Goal: Transaction & Acquisition: Purchase product/service

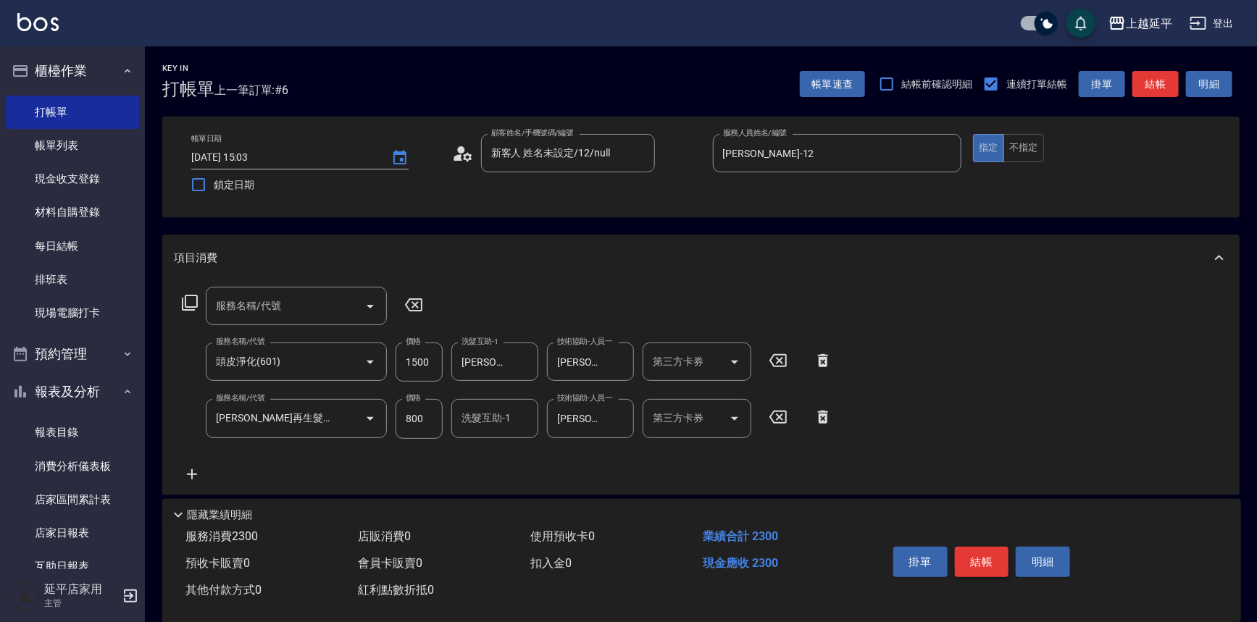
click at [982, 553] on button "結帳" at bounding box center [982, 562] width 54 height 30
drag, startPoint x: 417, startPoint y: 307, endPoint x: 488, endPoint y: 225, distance: 108.4
click at [417, 304] on icon at bounding box center [414, 304] width 36 height 17
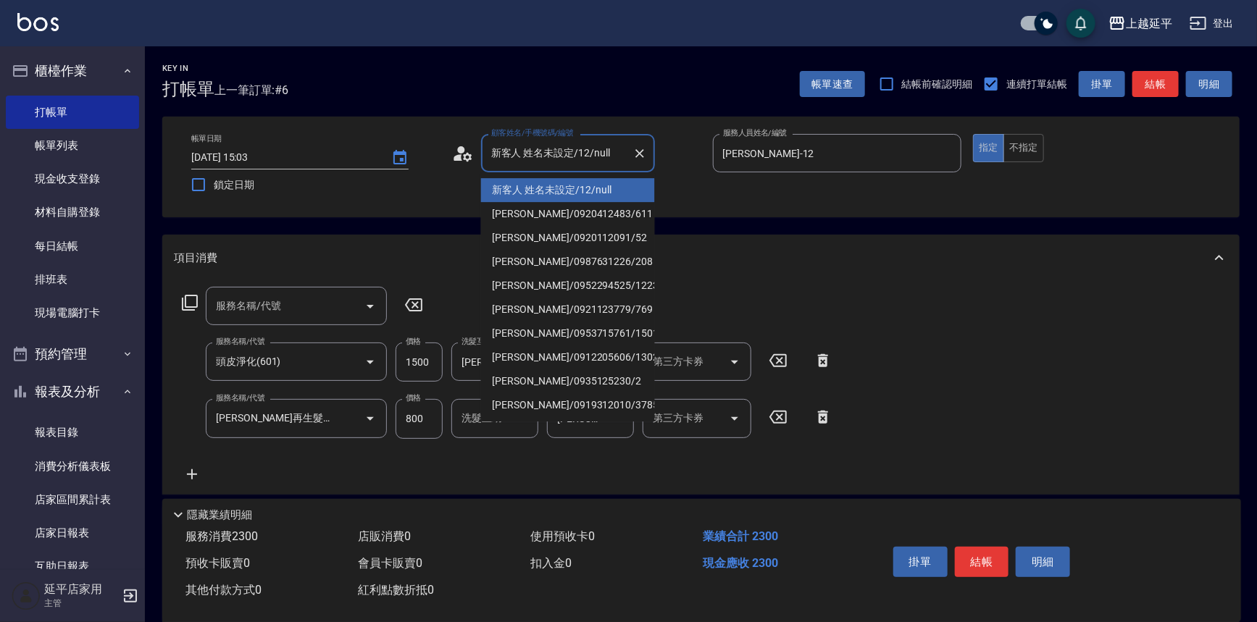
click at [543, 154] on input "新客人 姓名未設定/12/null" at bounding box center [557, 153] width 139 height 25
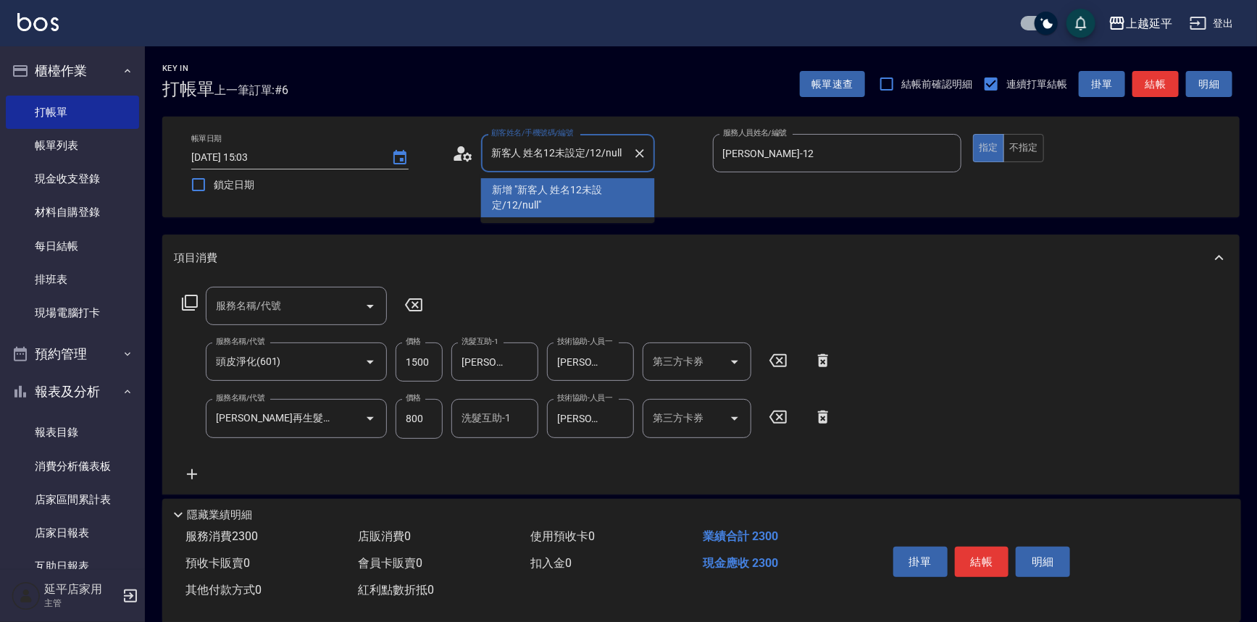
click at [547, 191] on li "新增 "新客人 姓名12未設定/12/null"" at bounding box center [568, 197] width 174 height 39
type input "新客人 姓名12未設定/12/null"
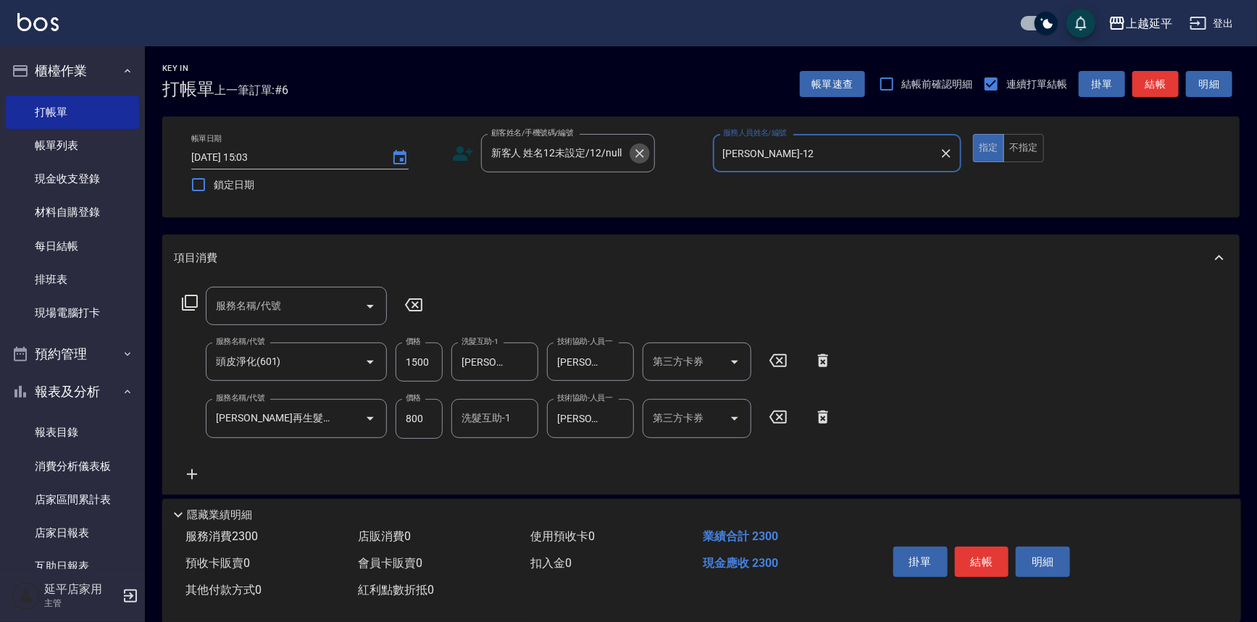
click at [637, 149] on icon "Clear" at bounding box center [639, 153] width 14 height 14
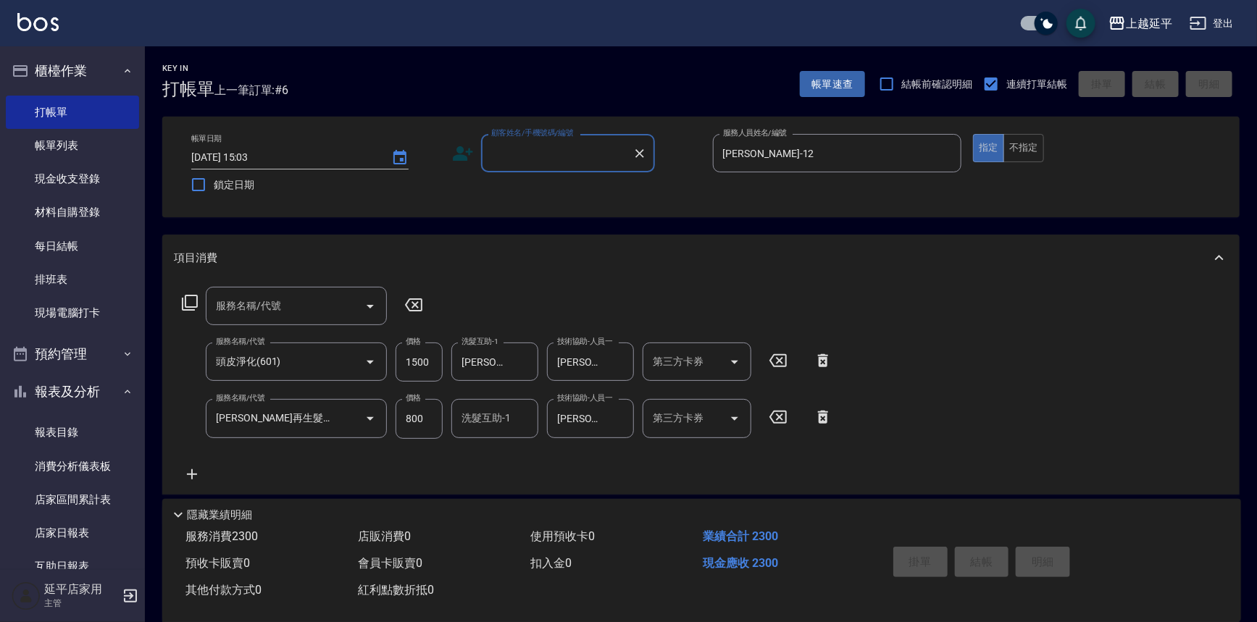
click at [594, 151] on input "顧客姓名/手機號碼/編號" at bounding box center [557, 153] width 139 height 25
click at [557, 185] on li "新增 "12"" at bounding box center [568, 190] width 174 height 24
type input "12"
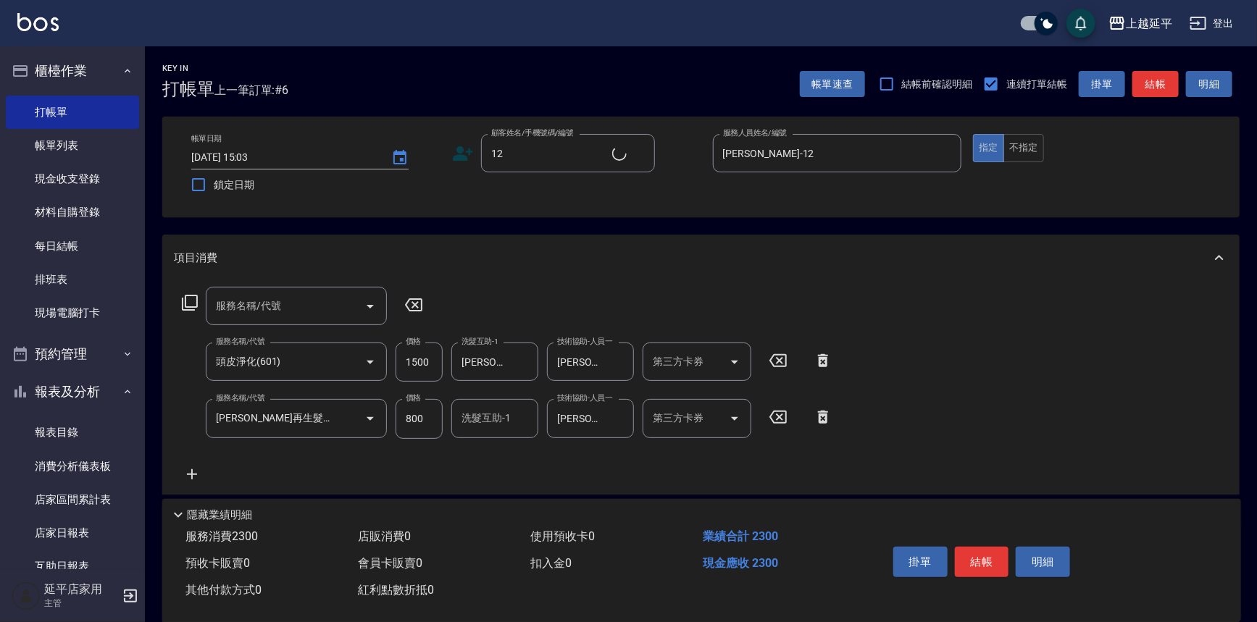
click at [413, 306] on icon at bounding box center [413, 304] width 17 height 13
click at [972, 559] on button "結帳" at bounding box center [982, 562] width 54 height 30
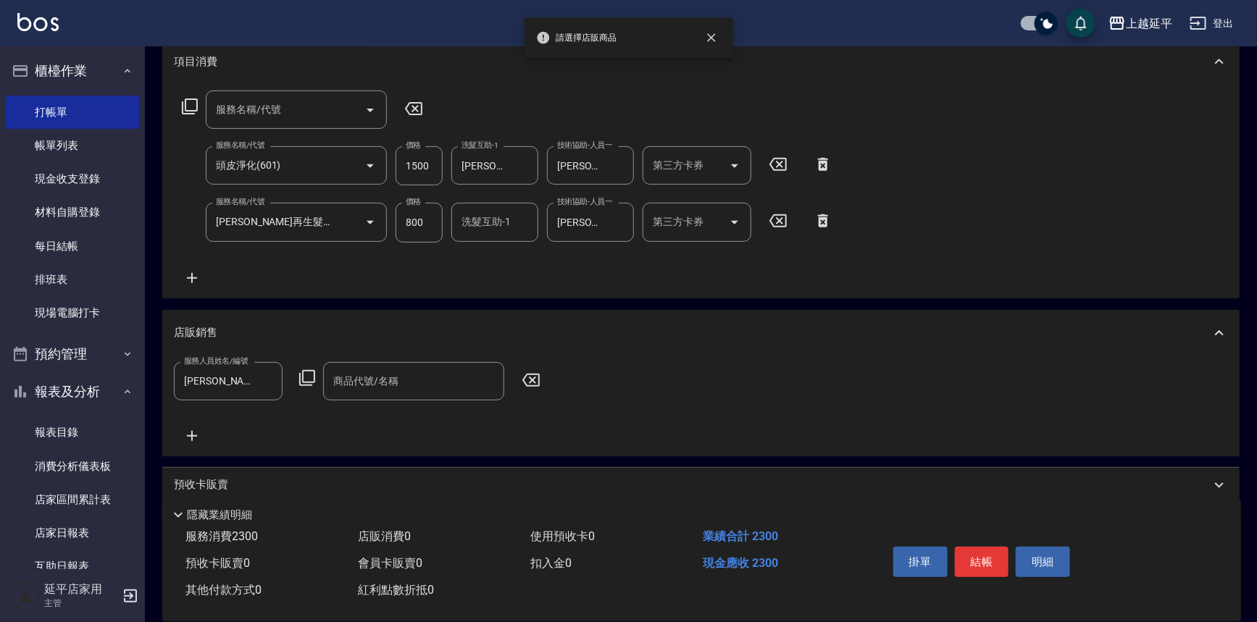
scroll to position [197, 0]
click at [524, 377] on icon at bounding box center [530, 379] width 17 height 13
click at [536, 377] on icon at bounding box center [531, 379] width 36 height 17
click at [972, 558] on button "結帳" at bounding box center [982, 562] width 54 height 30
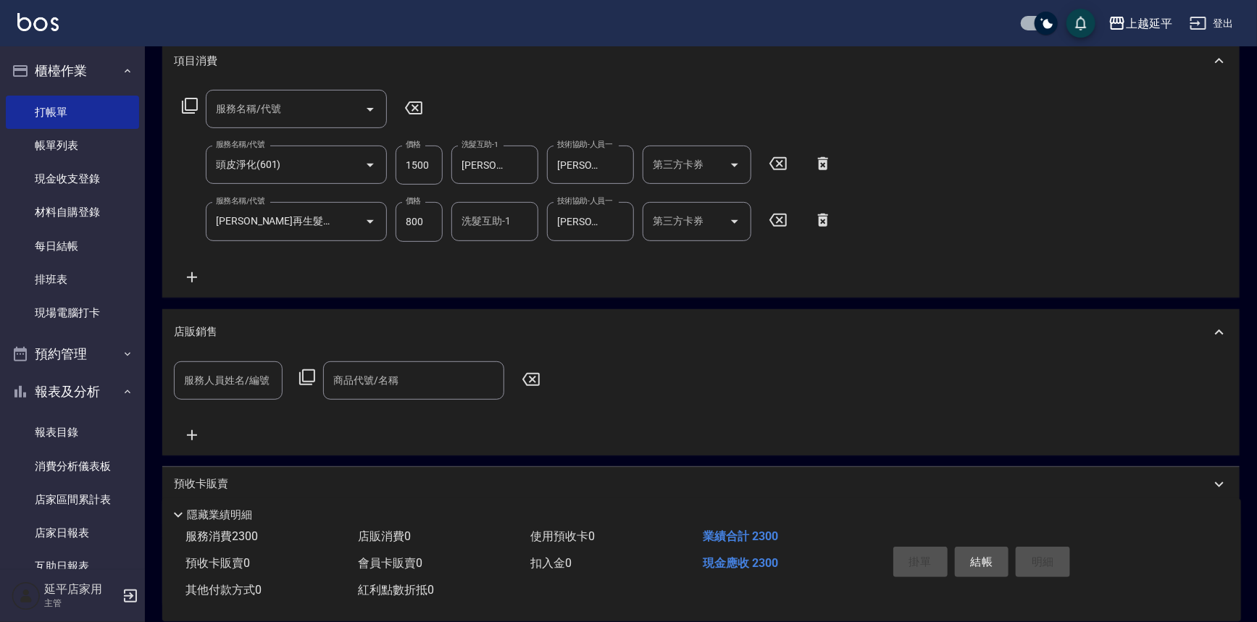
type input "2025/09/12 17:54"
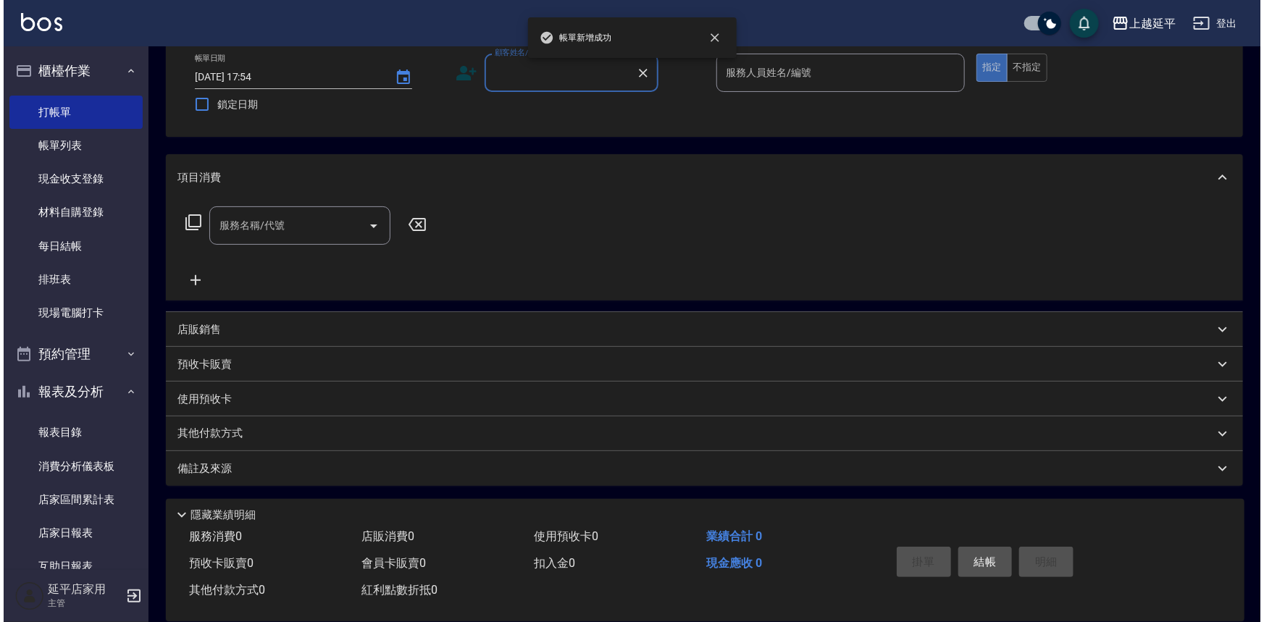
scroll to position [0, 0]
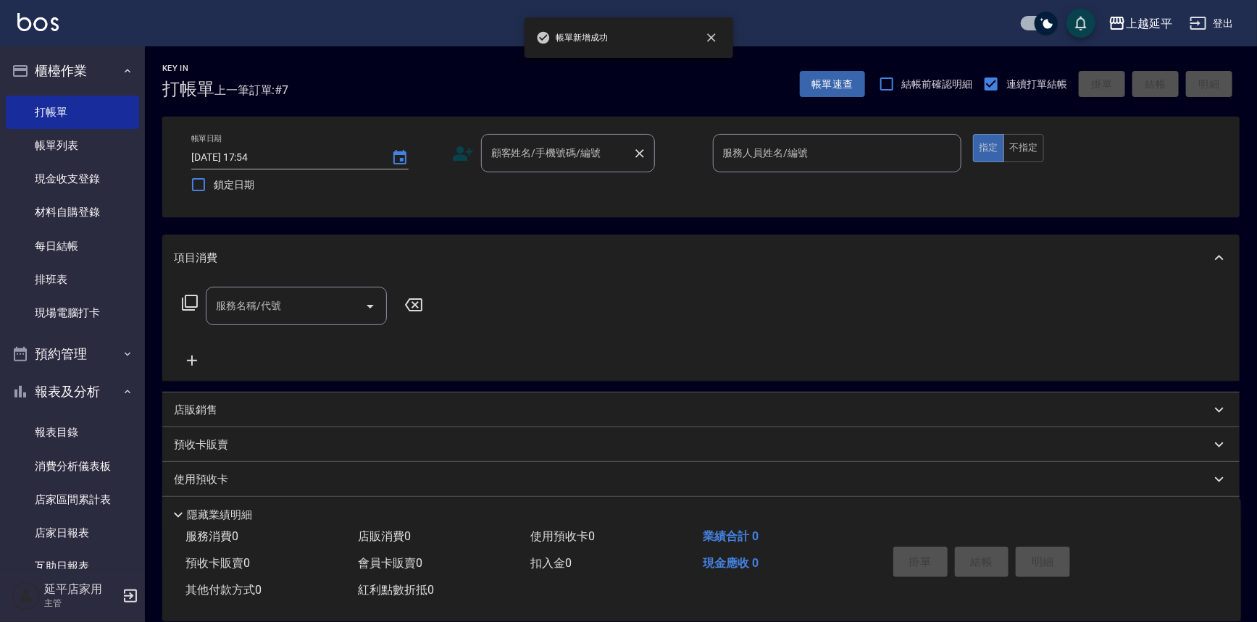
click at [555, 158] on div "顧客姓名/手機號碼/編號 顧客姓名/手機號碼/編號" at bounding box center [568, 153] width 174 height 38
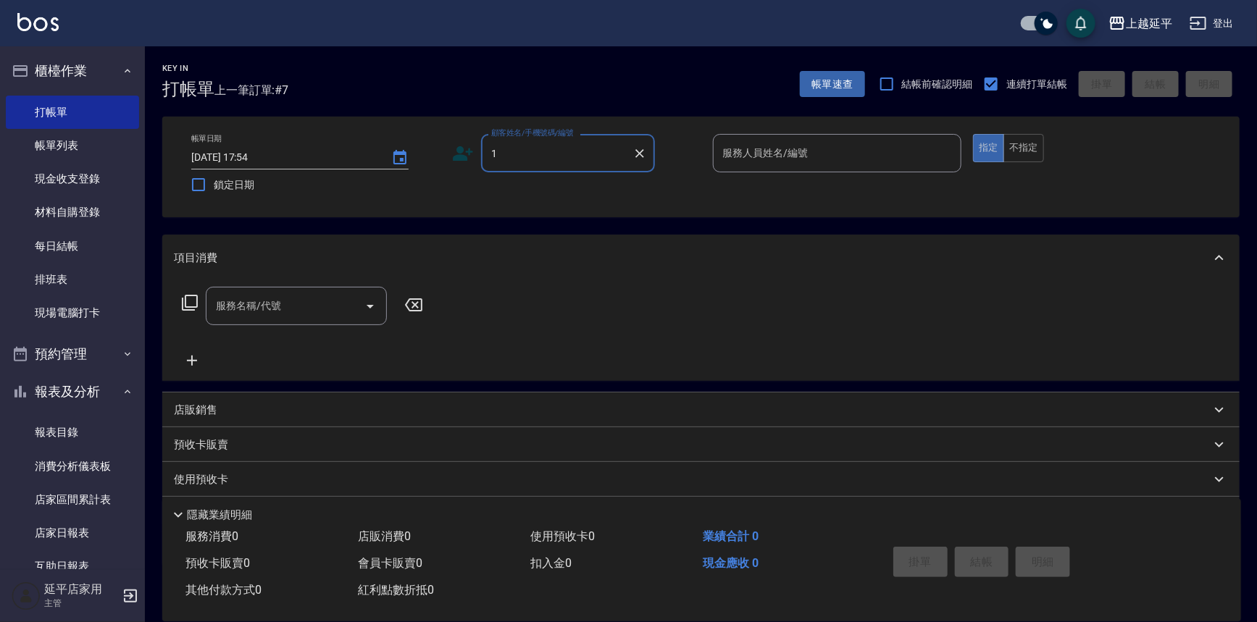
type input "12"
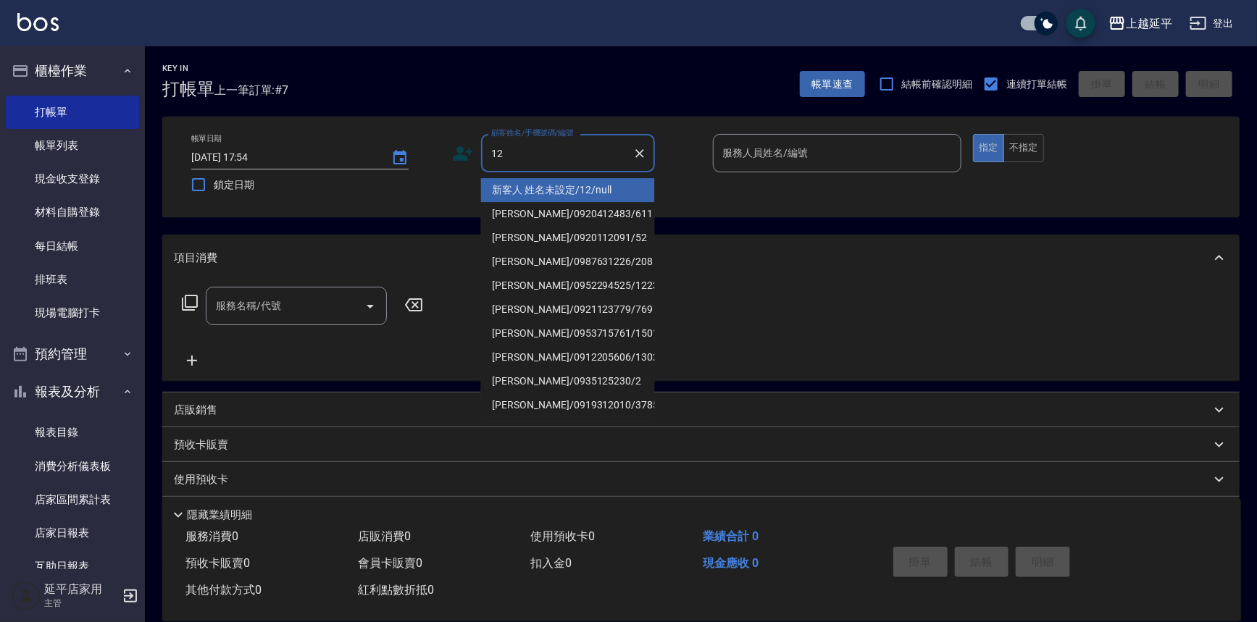
click at [554, 193] on li "新客人 姓名未設定/12/null" at bounding box center [568, 190] width 174 height 24
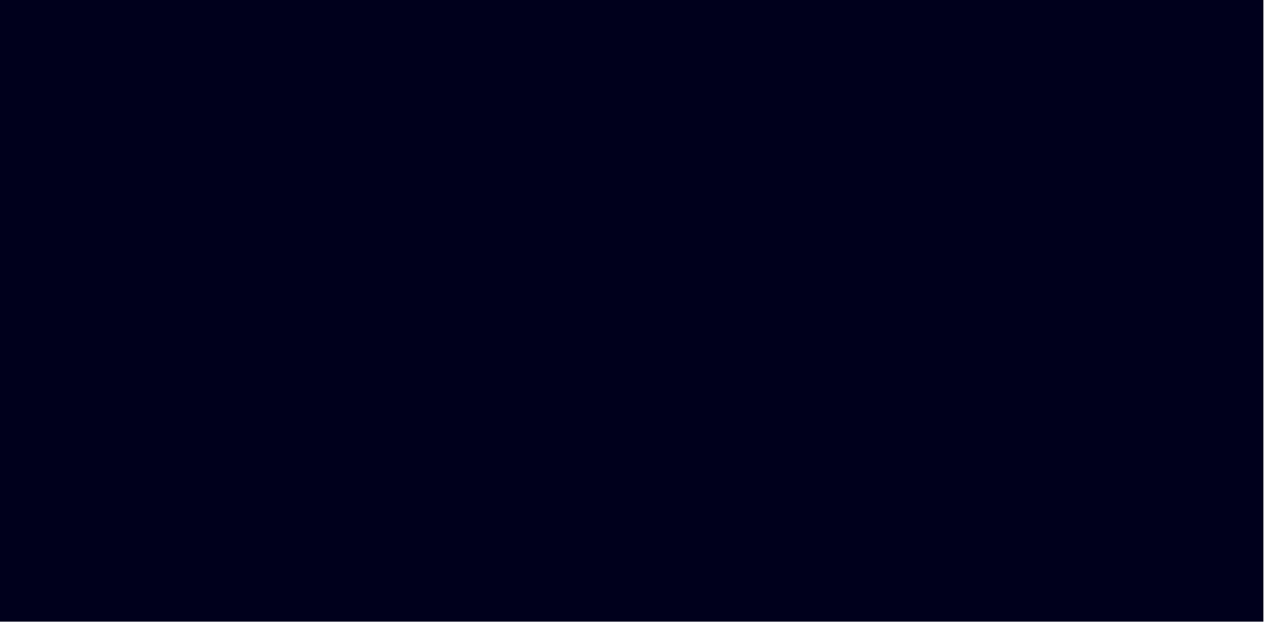
drag, startPoint x: 138, startPoint y: 151, endPoint x: 201, endPoint y: 159, distance: 64.2
click at [204, 0] on html at bounding box center [632, 0] width 1264 height 0
drag, startPoint x: 58, startPoint y: 127, endPoint x: 82, endPoint y: 147, distance: 31.4
click at [73, 0] on html at bounding box center [632, 0] width 1264 height 0
click at [114, 0] on html at bounding box center [632, 0] width 1264 height 0
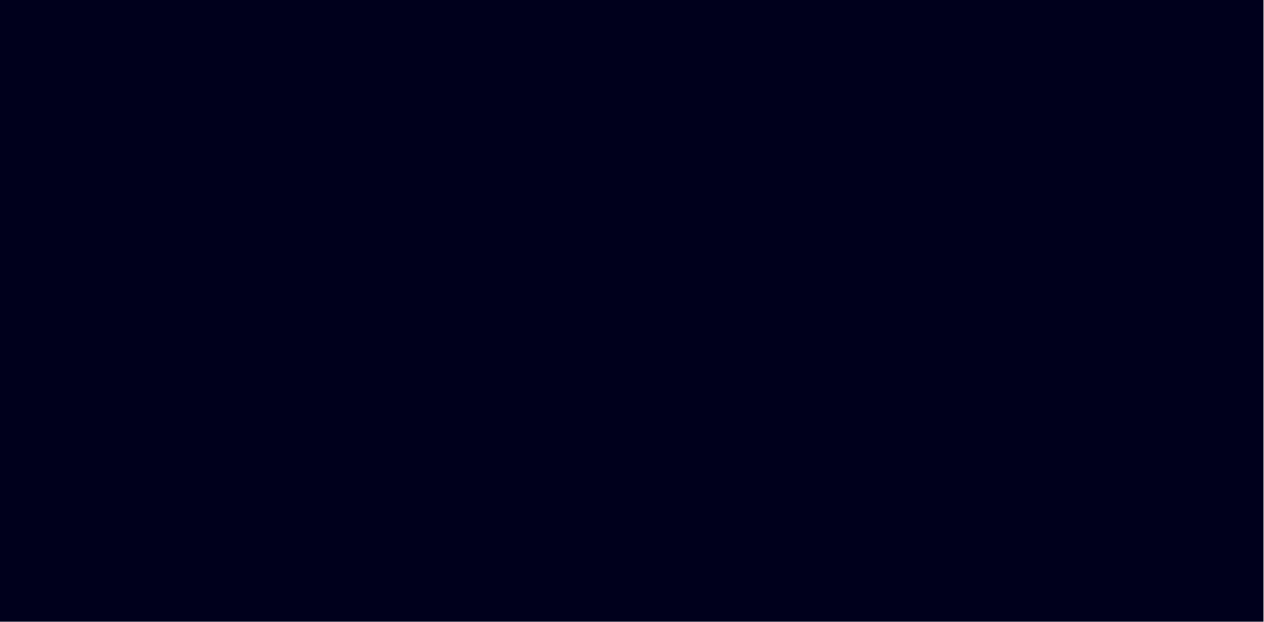
click at [114, 0] on html at bounding box center [632, 0] width 1264 height 0
drag, startPoint x: 298, startPoint y: 138, endPoint x: 311, endPoint y: 141, distance: 12.5
click at [303, 0] on html at bounding box center [632, 0] width 1264 height 0
click at [377, 0] on html at bounding box center [632, 0] width 1264 height 0
click at [376, 0] on html at bounding box center [632, 0] width 1264 height 0
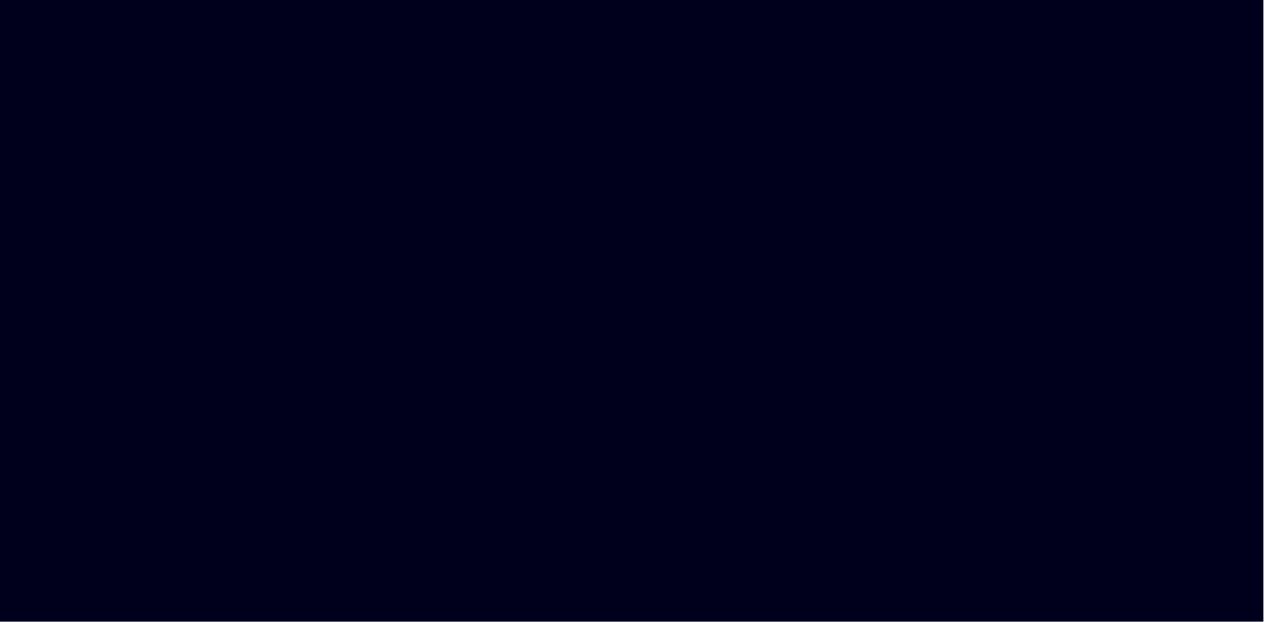
drag, startPoint x: 688, startPoint y: 9, endPoint x: 686, endPoint y: 46, distance: 36.3
click at [681, 0] on html at bounding box center [632, 0] width 1264 height 0
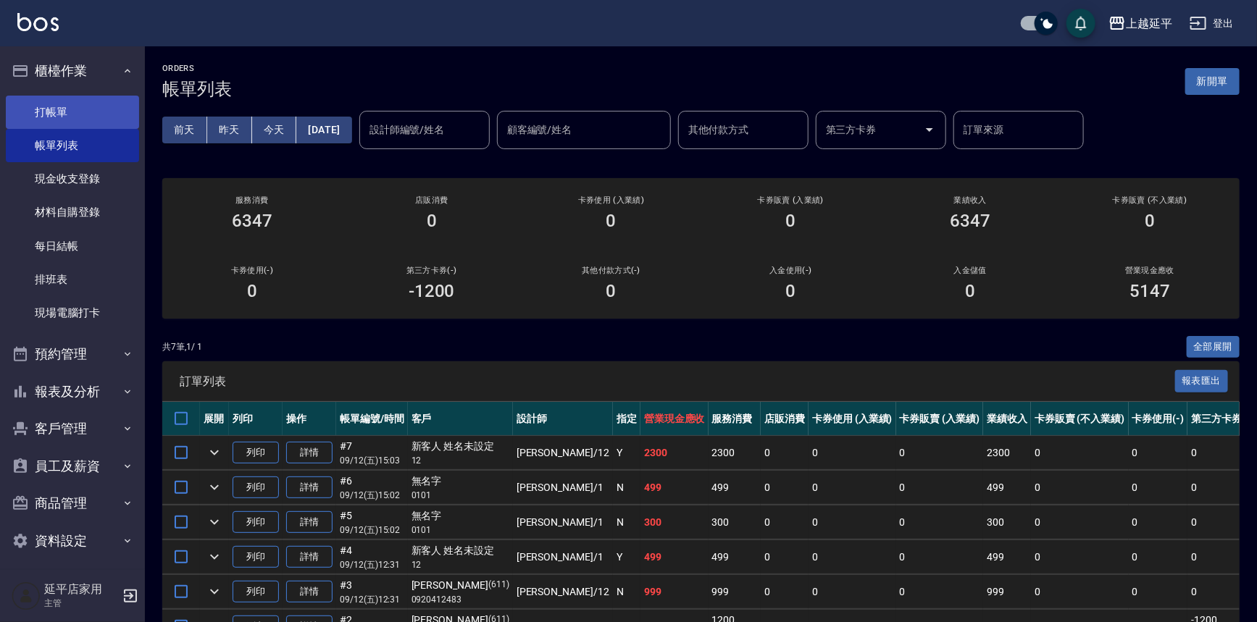
click at [57, 111] on link "打帳單" at bounding box center [72, 112] width 133 height 33
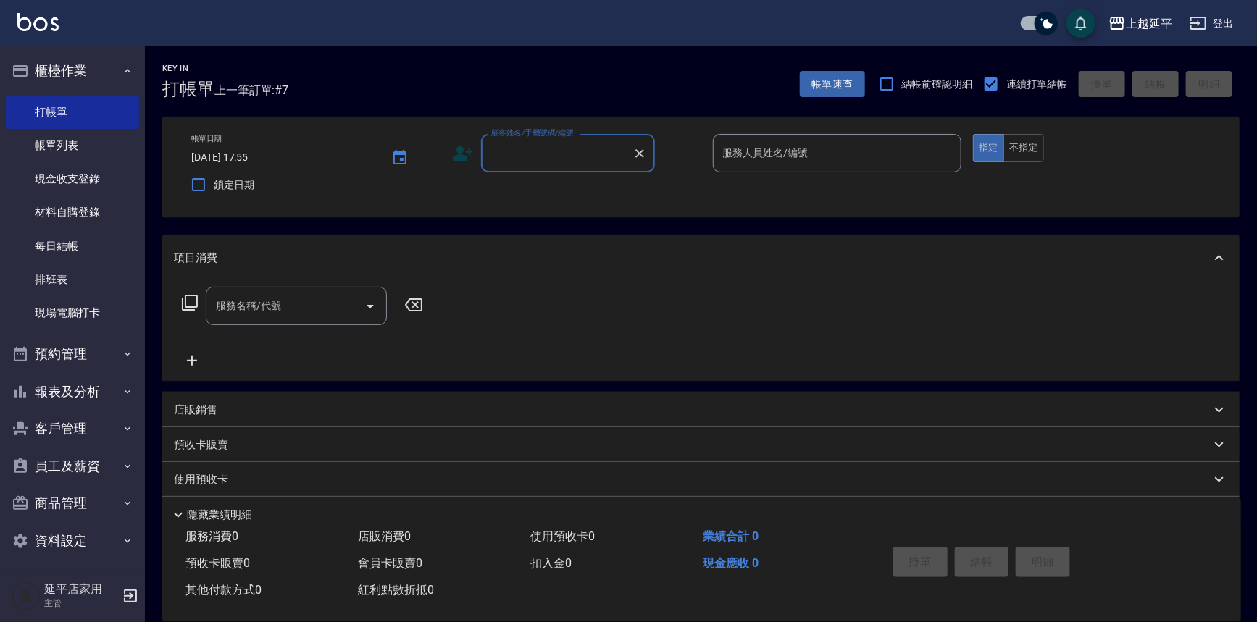
click at [593, 163] on input "顧客姓名/手機號碼/編號" at bounding box center [557, 153] width 139 height 25
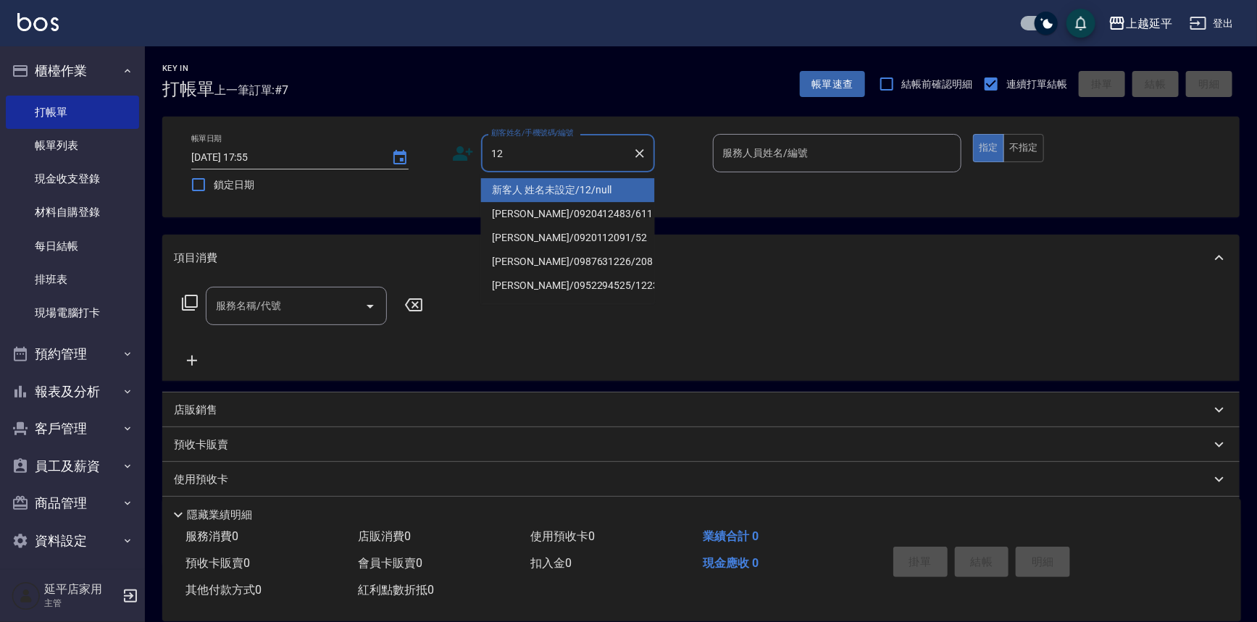
click at [584, 185] on li "新客人 姓名未設定/12/null" at bounding box center [568, 190] width 174 height 24
type input "新客人 姓名未設定/12/null"
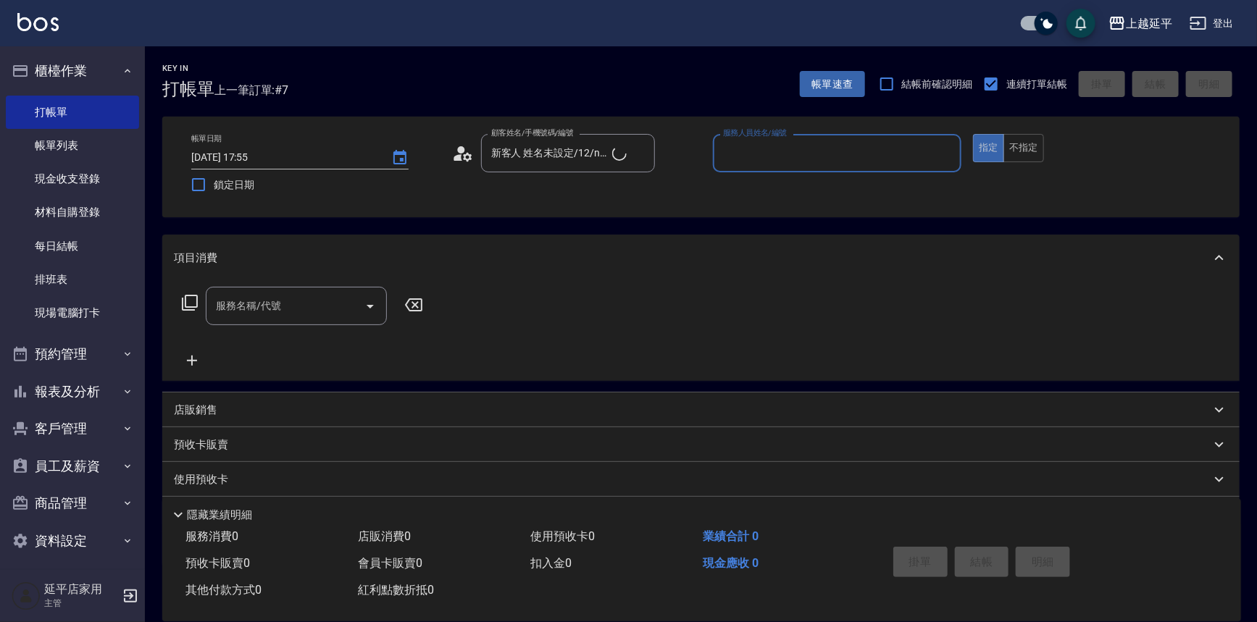
click at [805, 145] on input "服務人員姓名/編號" at bounding box center [837, 153] width 236 height 25
click at [803, 188] on div "[PERSON_NAME] -12" at bounding box center [837, 190] width 249 height 24
type input "[PERSON_NAME]-12"
click at [301, 313] on input "服務名稱/代號" at bounding box center [285, 305] width 146 height 25
type input "104"
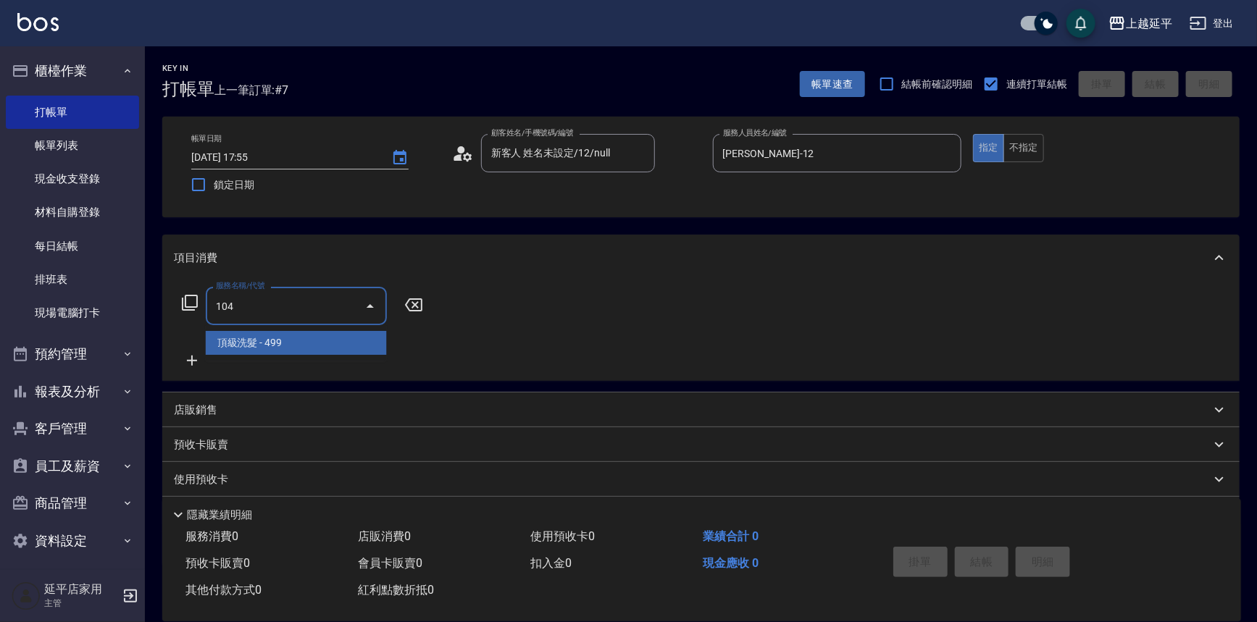
click at [290, 345] on span "頂級洗髮 - 499" at bounding box center [296, 343] width 181 height 24
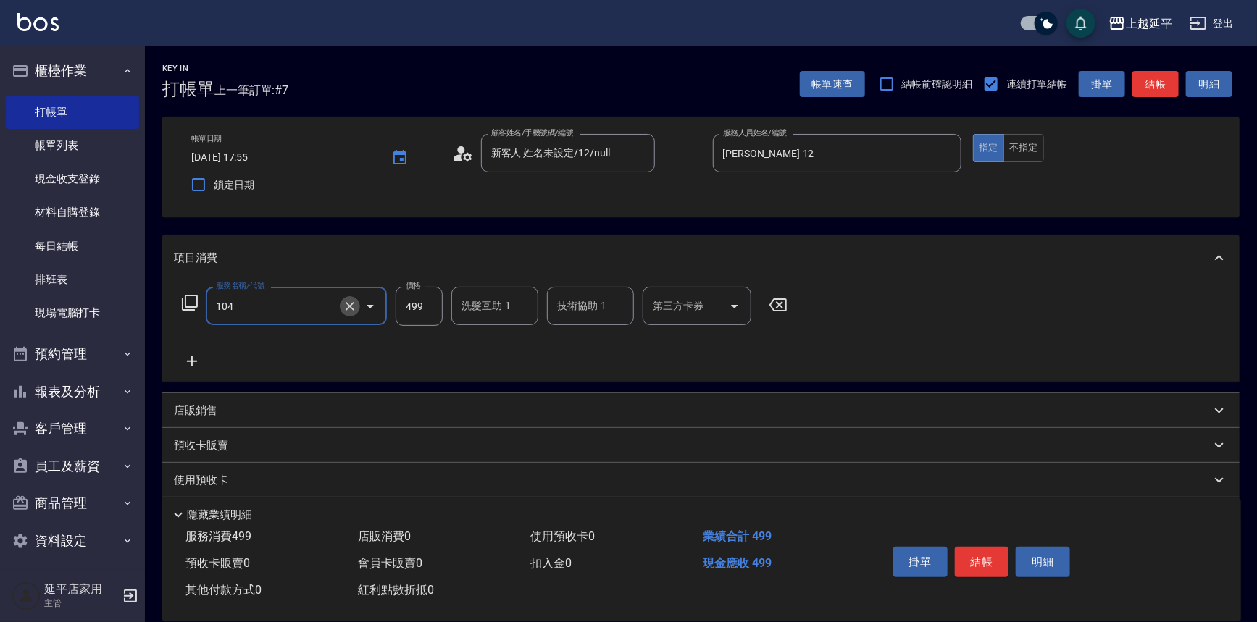
click at [352, 306] on icon "Clear" at bounding box center [350, 306] width 14 height 14
click at [325, 304] on input "服務名稱/代號" at bounding box center [276, 305] width 128 height 25
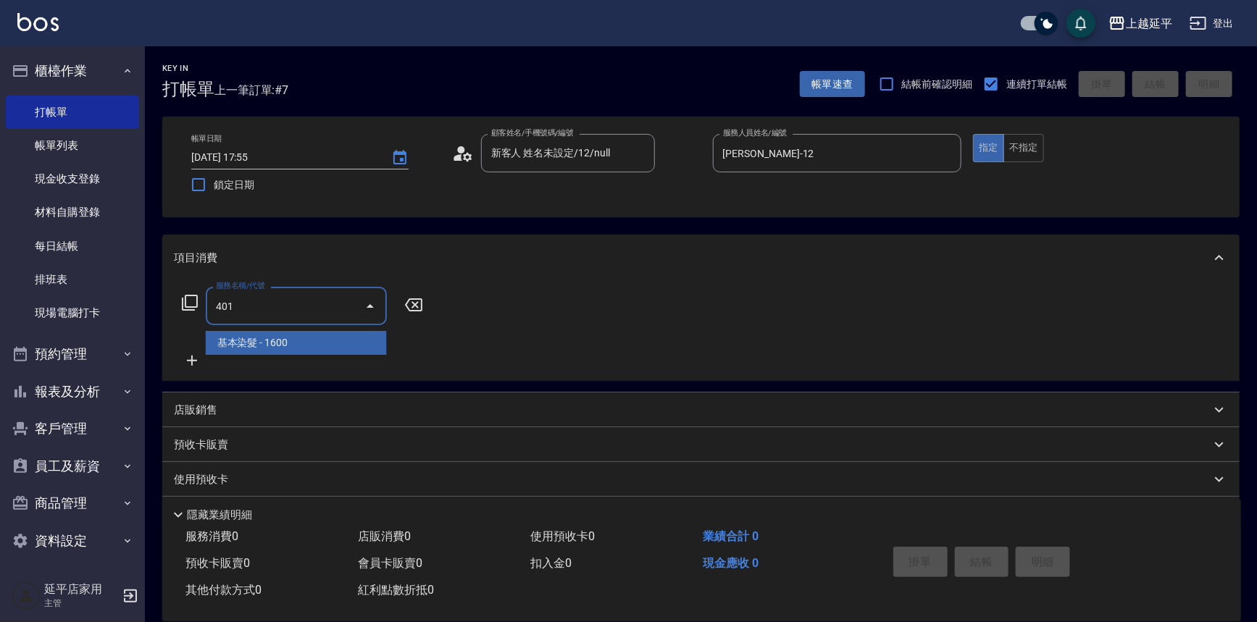
click at [306, 343] on span "基本染髮 - 1600" at bounding box center [296, 343] width 181 height 24
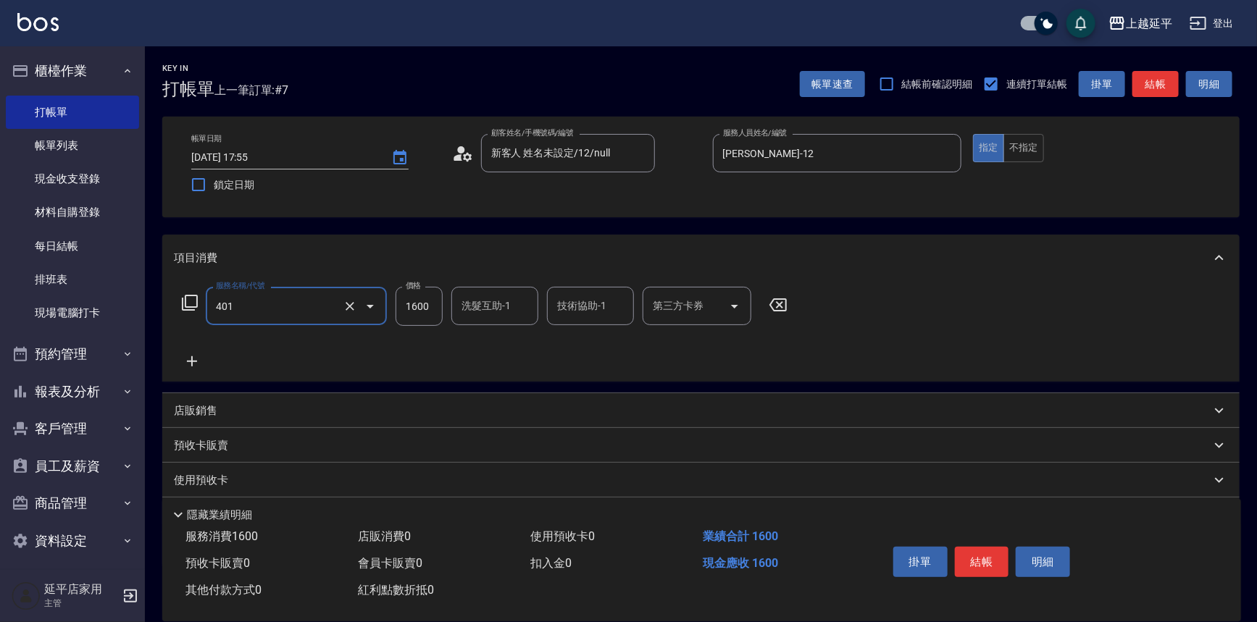
click at [433, 306] on input "1600" at bounding box center [419, 306] width 47 height 39
type input "基本染髮(401)"
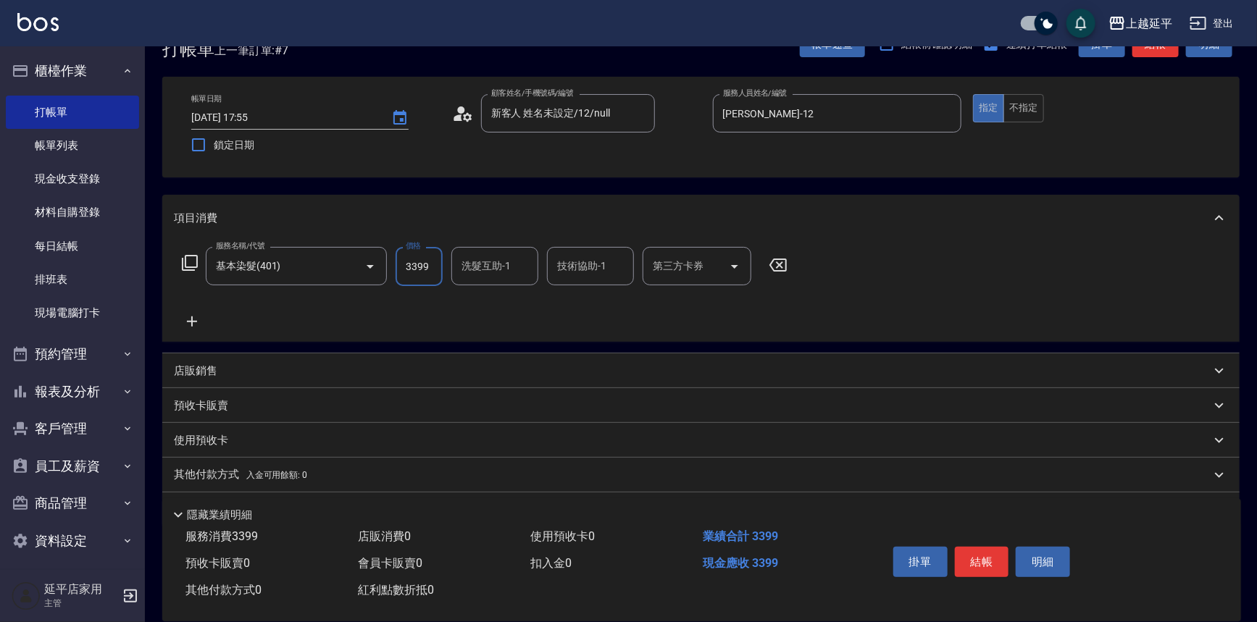
scroll to position [80, 0]
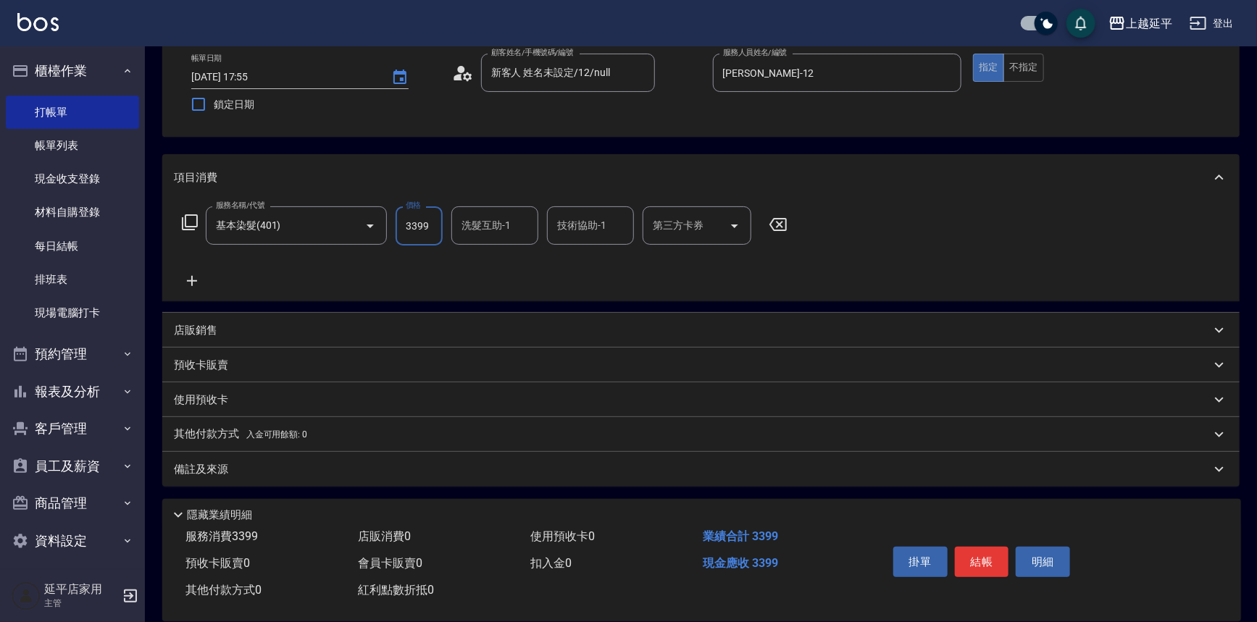
type input "3399"
click at [211, 325] on p "店販銷售" at bounding box center [195, 330] width 43 height 15
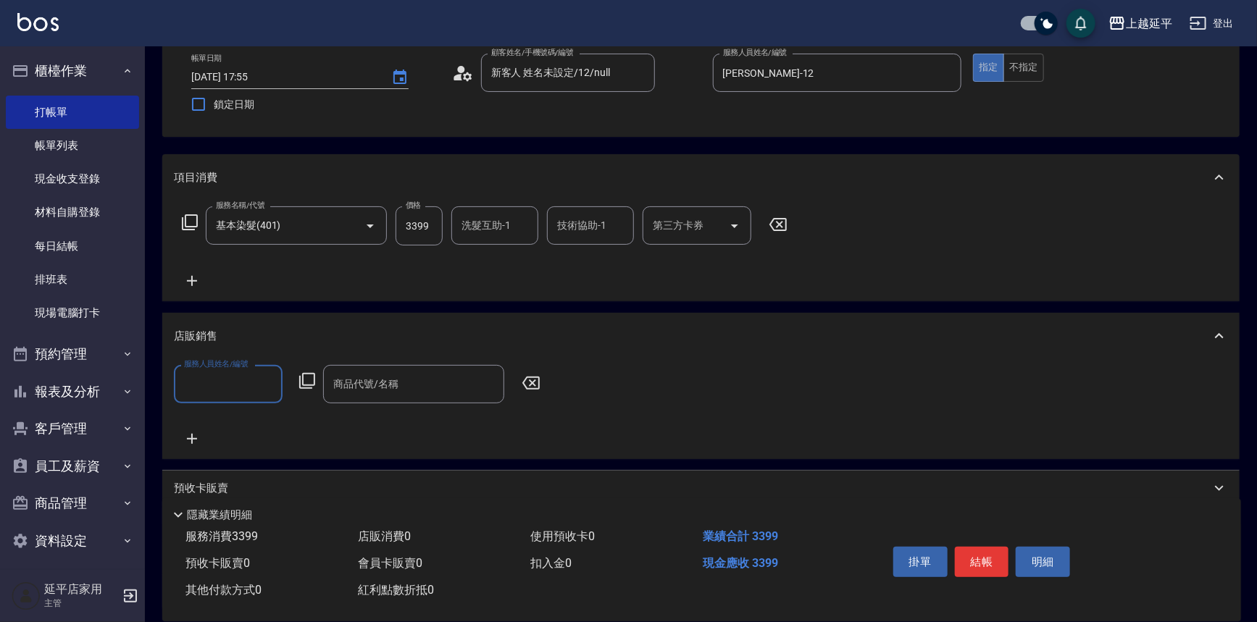
scroll to position [0, 0]
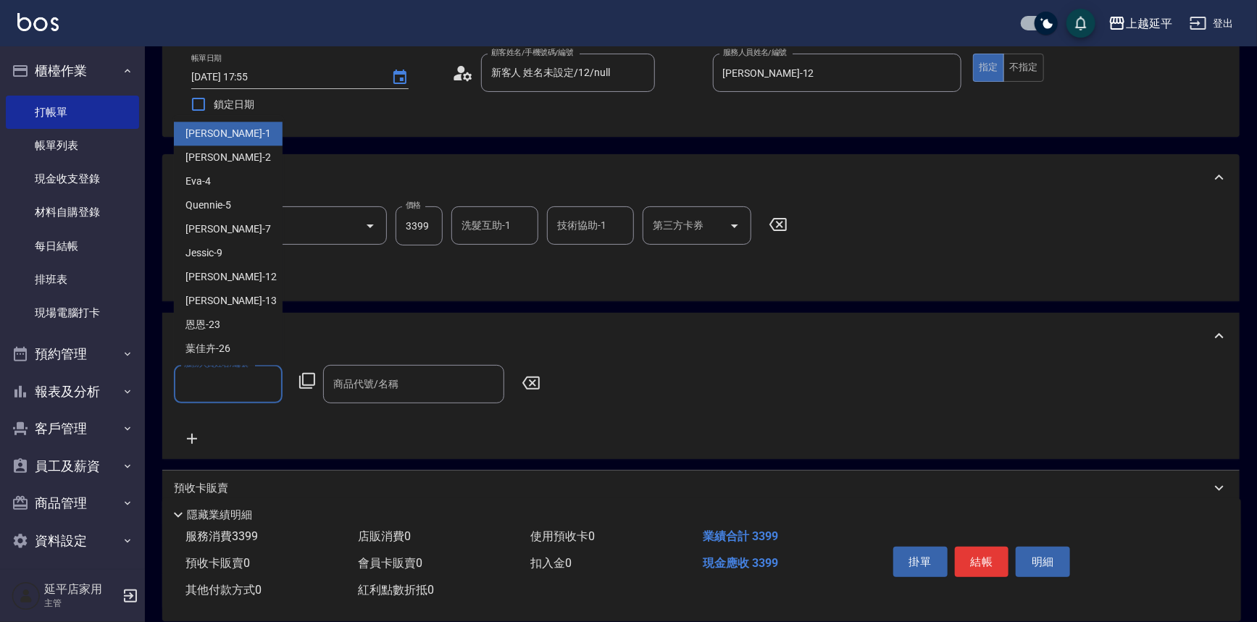
click at [241, 387] on input "服務人員姓名/編號" at bounding box center [228, 384] width 96 height 25
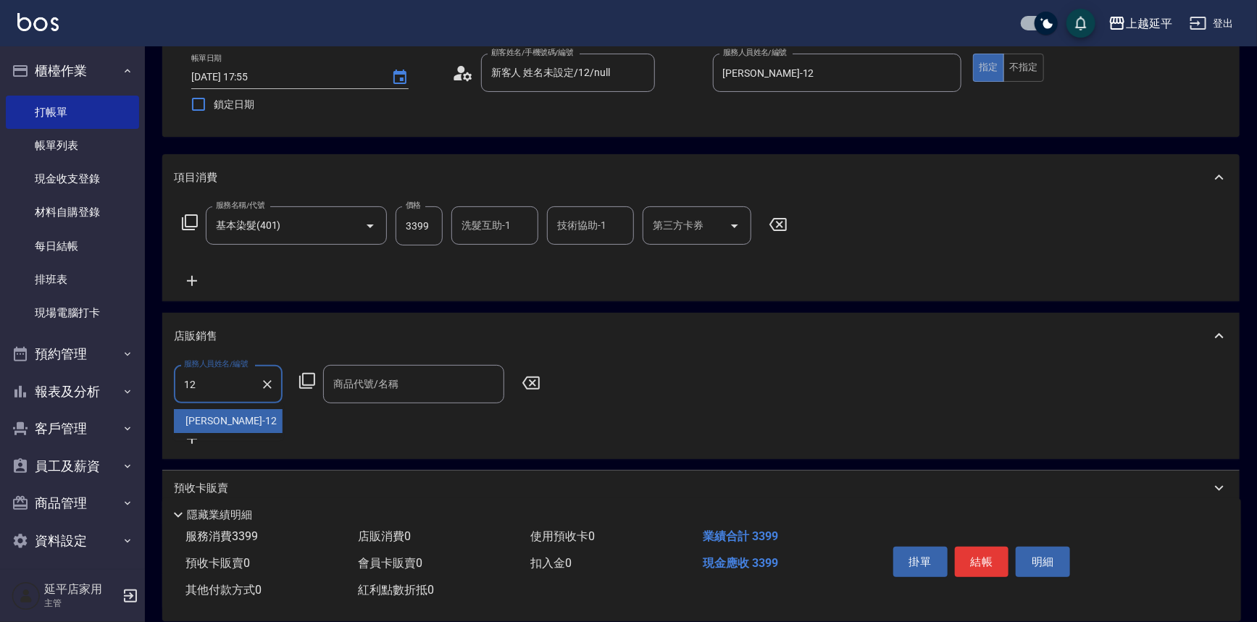
click at [234, 421] on div "[PERSON_NAME] -12" at bounding box center [228, 421] width 109 height 24
type input "[PERSON_NAME]-12"
click at [303, 385] on icon at bounding box center [306, 380] width 17 height 17
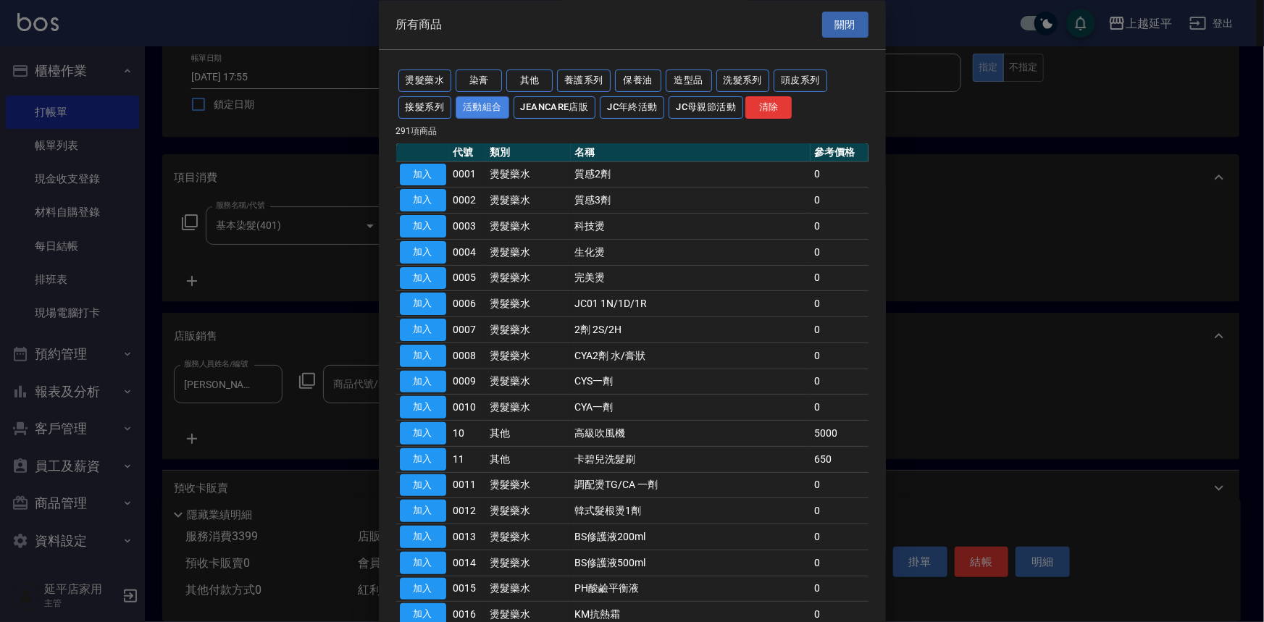
click at [478, 107] on button "活動組合" at bounding box center [483, 107] width 54 height 22
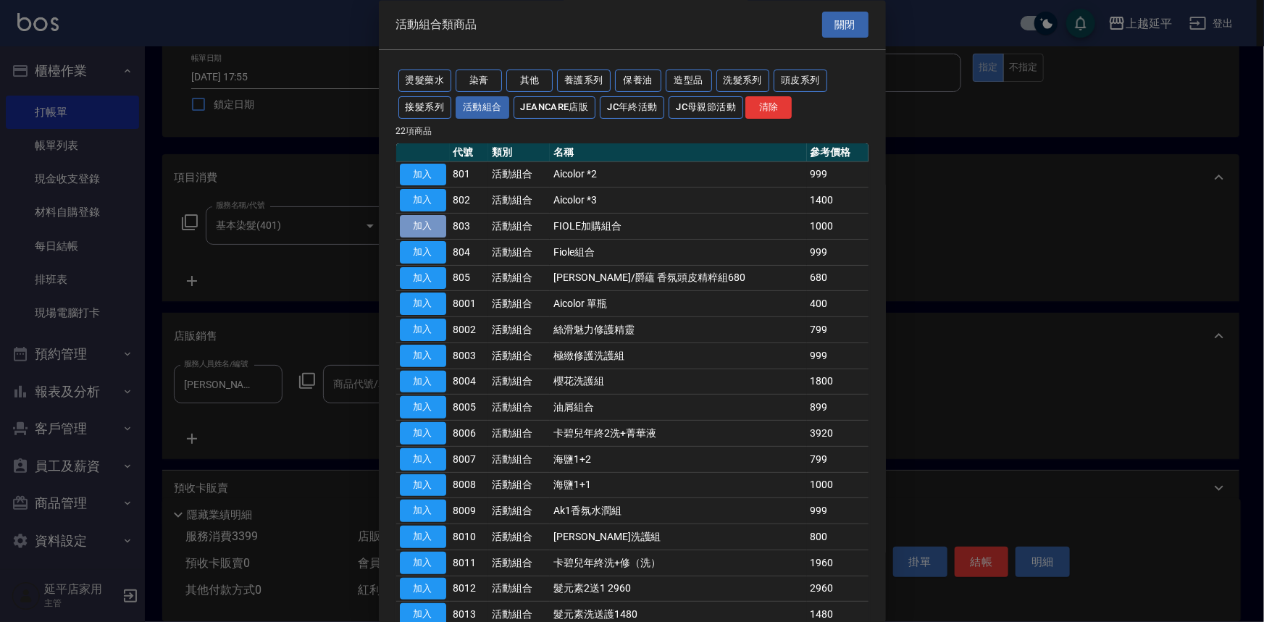
click at [426, 227] on button "加入" at bounding box center [423, 227] width 46 height 22
type input "FIOLE加購組合"
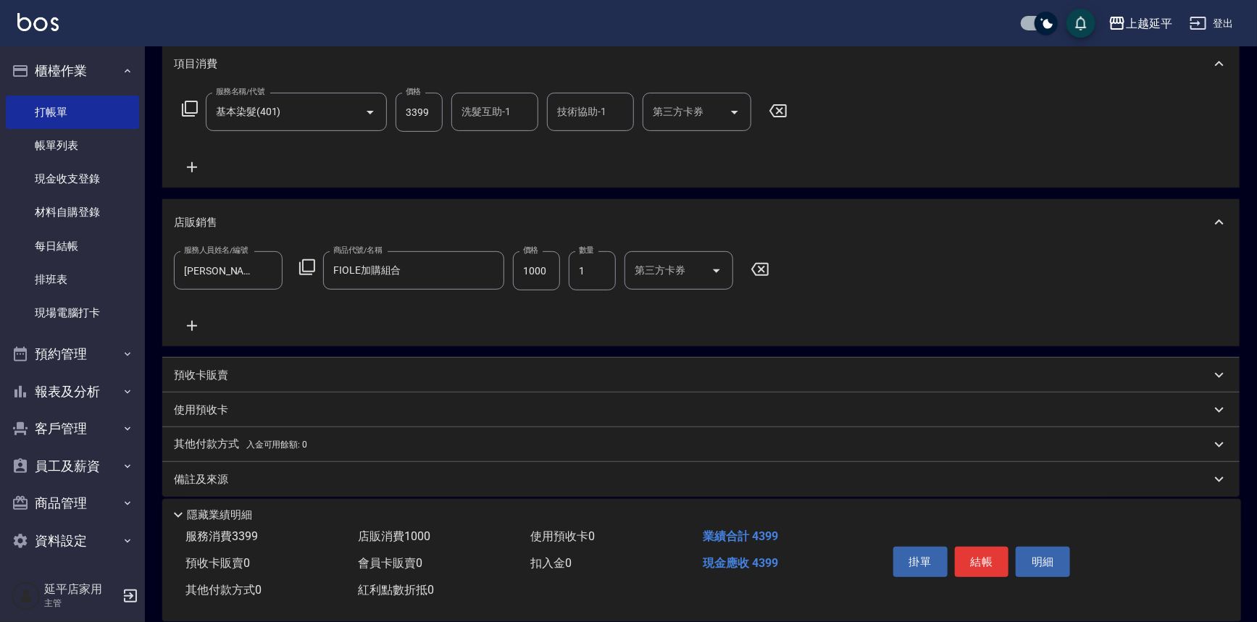
scroll to position [204, 0]
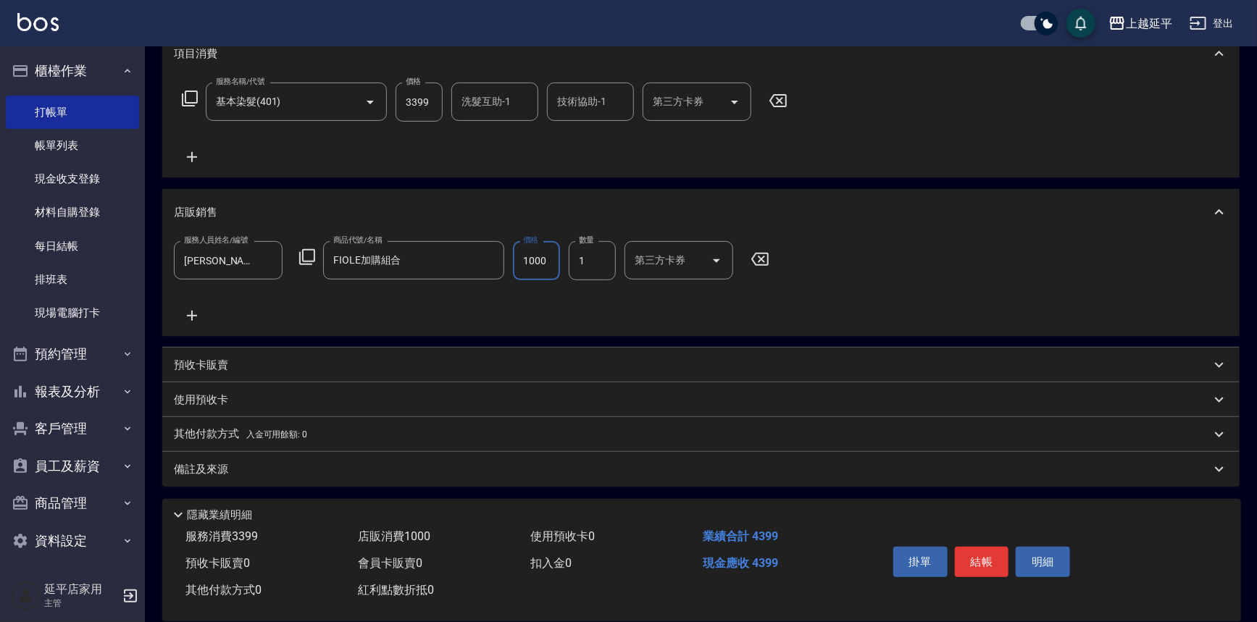
click at [553, 262] on input "1000" at bounding box center [536, 260] width 47 height 39
type input "999"
drag, startPoint x: 802, startPoint y: 240, endPoint x: 804, endPoint y: 250, distance: 10.4
click at [802, 241] on div "服務人員姓名/編號 [PERSON_NAME]-12 服務人員姓名/編號 商品代號/名稱 FIOLE加購組合 商品代號/名稱 價格 999 價格 數量 1 數…" at bounding box center [701, 282] width 1054 height 83
click at [981, 549] on button "結帳" at bounding box center [982, 562] width 54 height 30
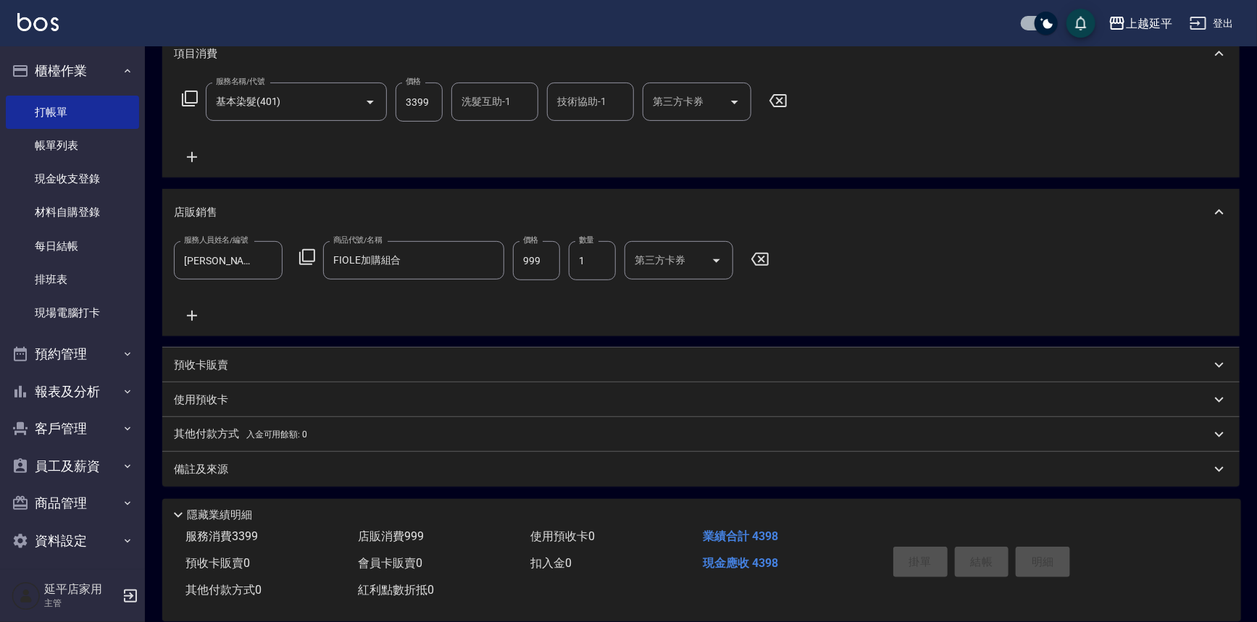
type input "[DATE] 17:56"
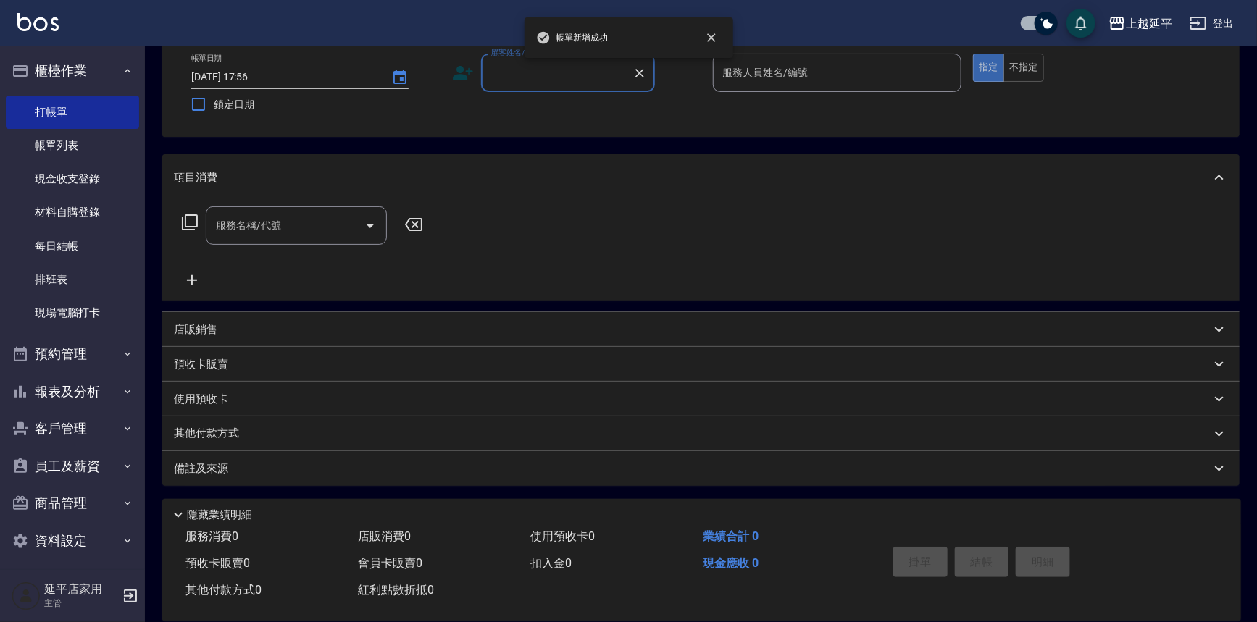
scroll to position [0, 0]
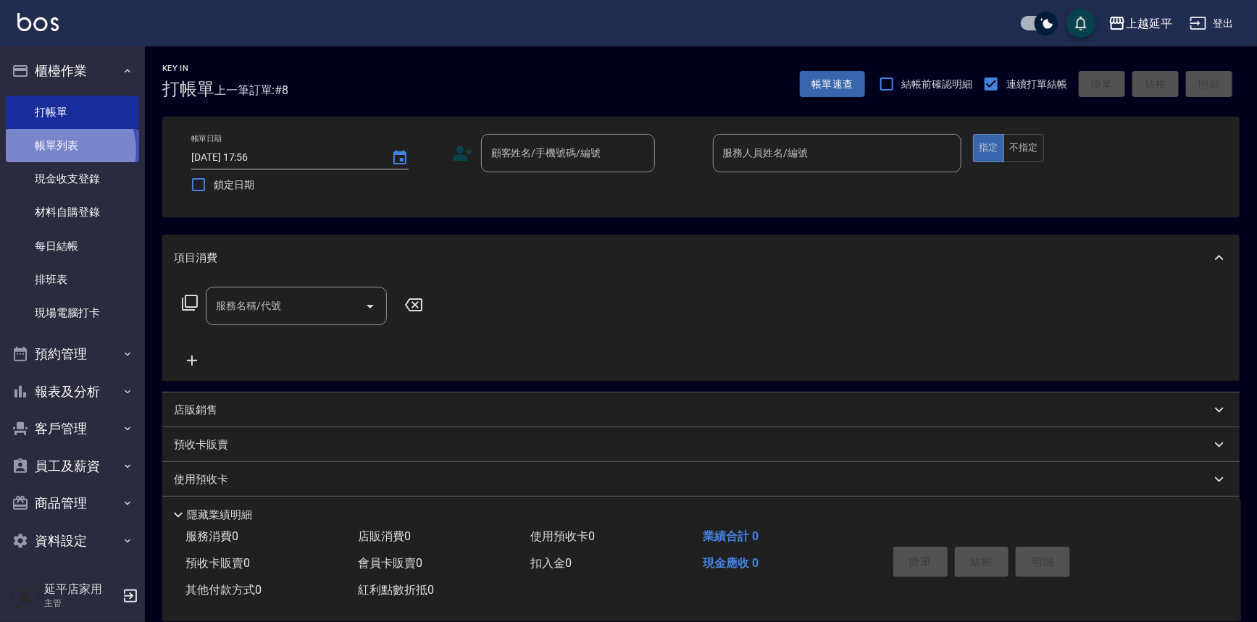
click at [62, 151] on link "帳單列表" at bounding box center [72, 145] width 133 height 33
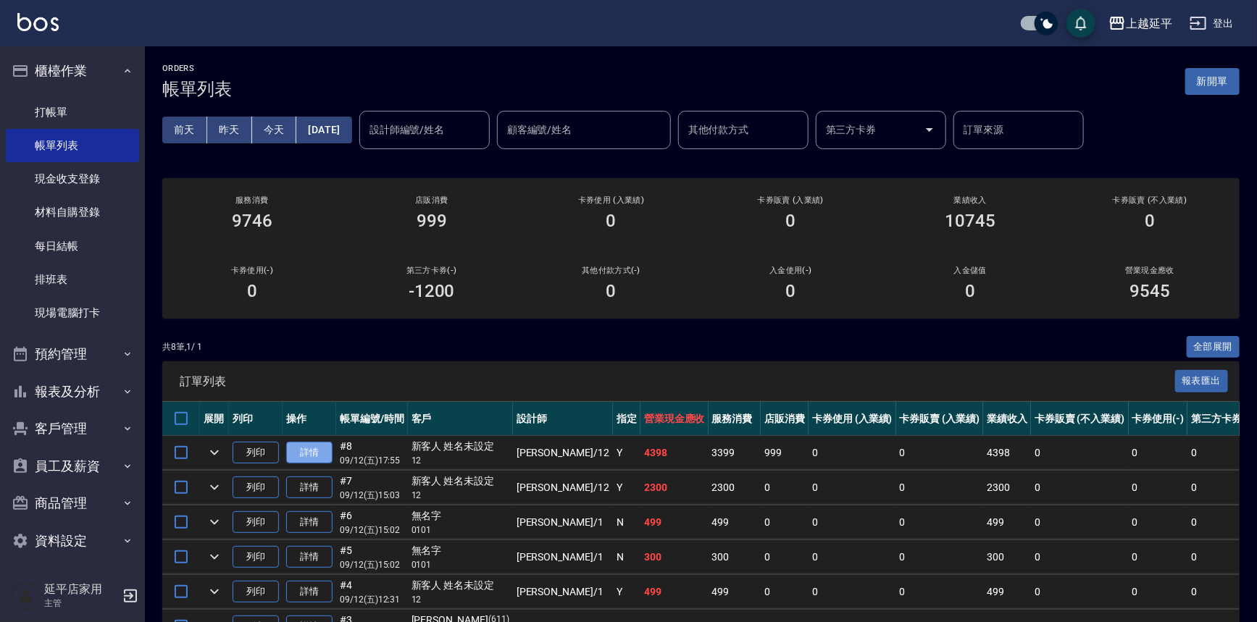
click at [324, 443] on link "詳情" at bounding box center [309, 453] width 46 height 22
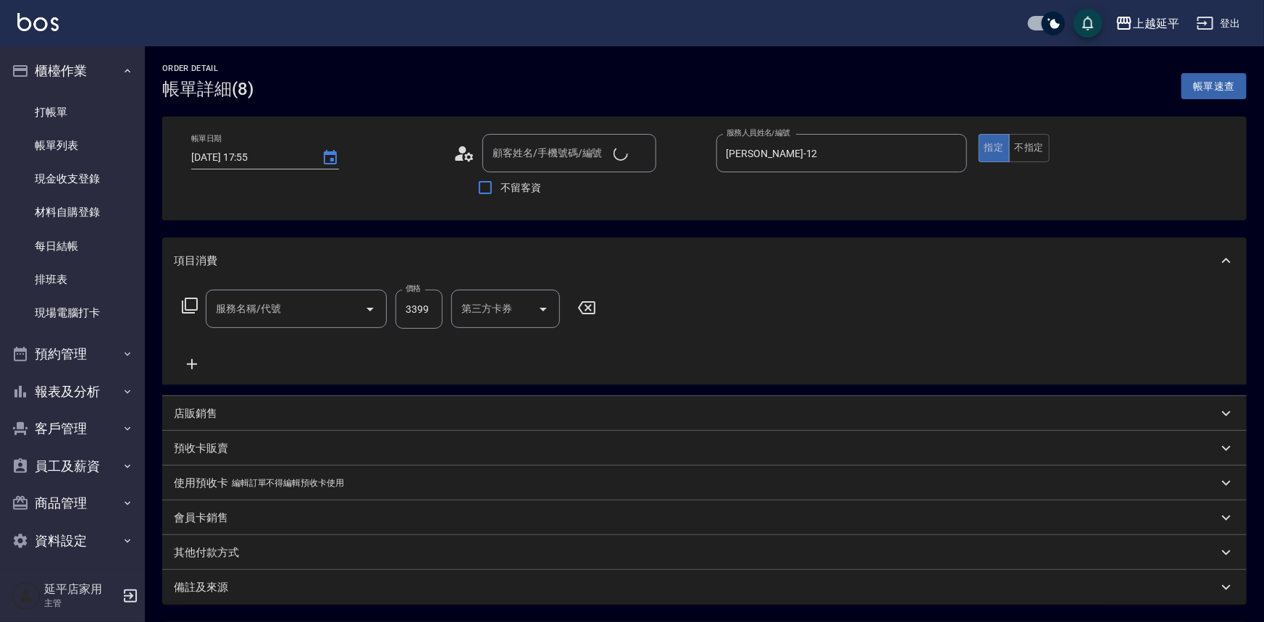
type input "[DATE] 17:55"
type input "[PERSON_NAME]-12"
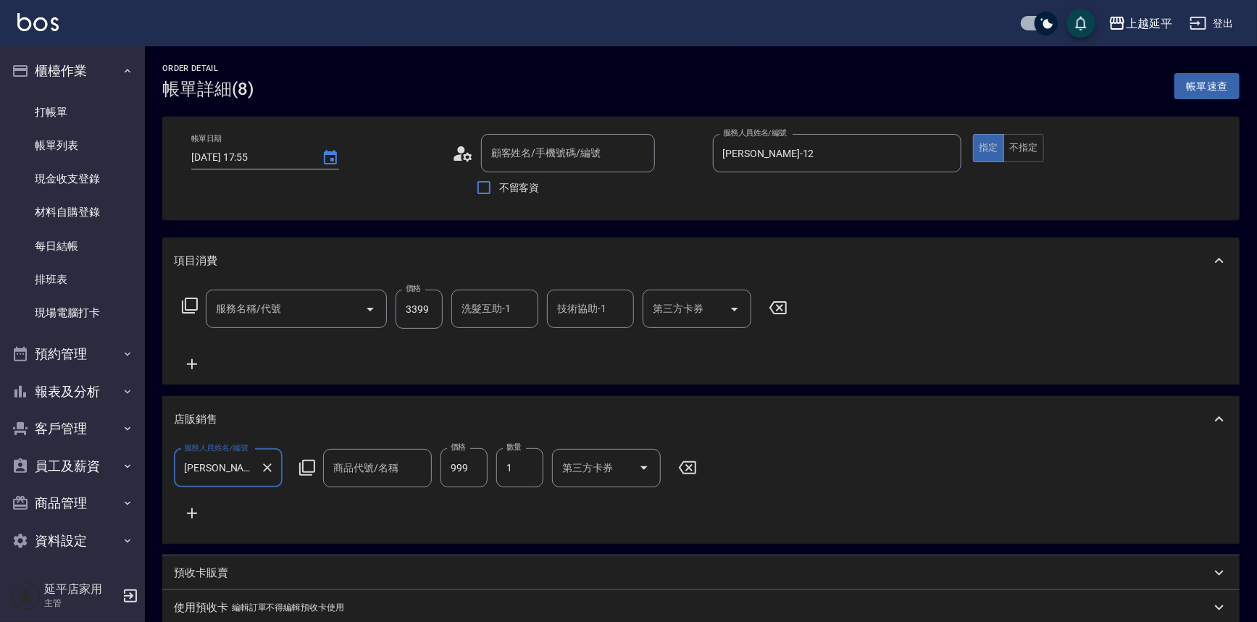
type input "基本染髮(401)"
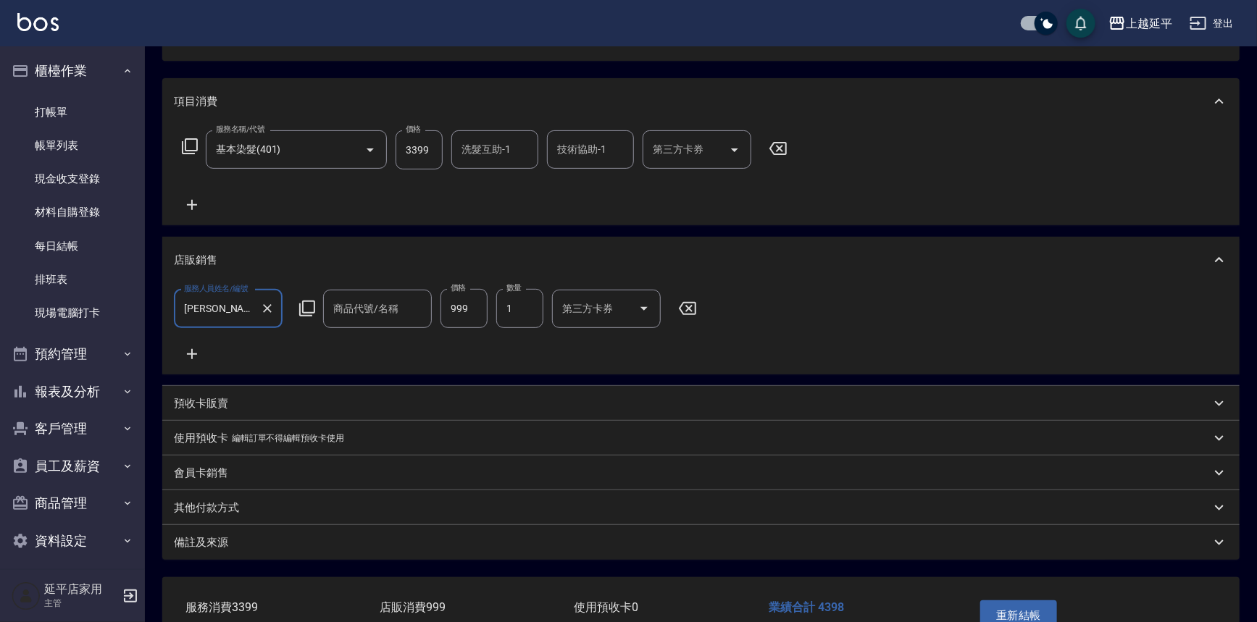
type input "FIOLE加購組合"
type input "新客人 姓名未設定/12/null"
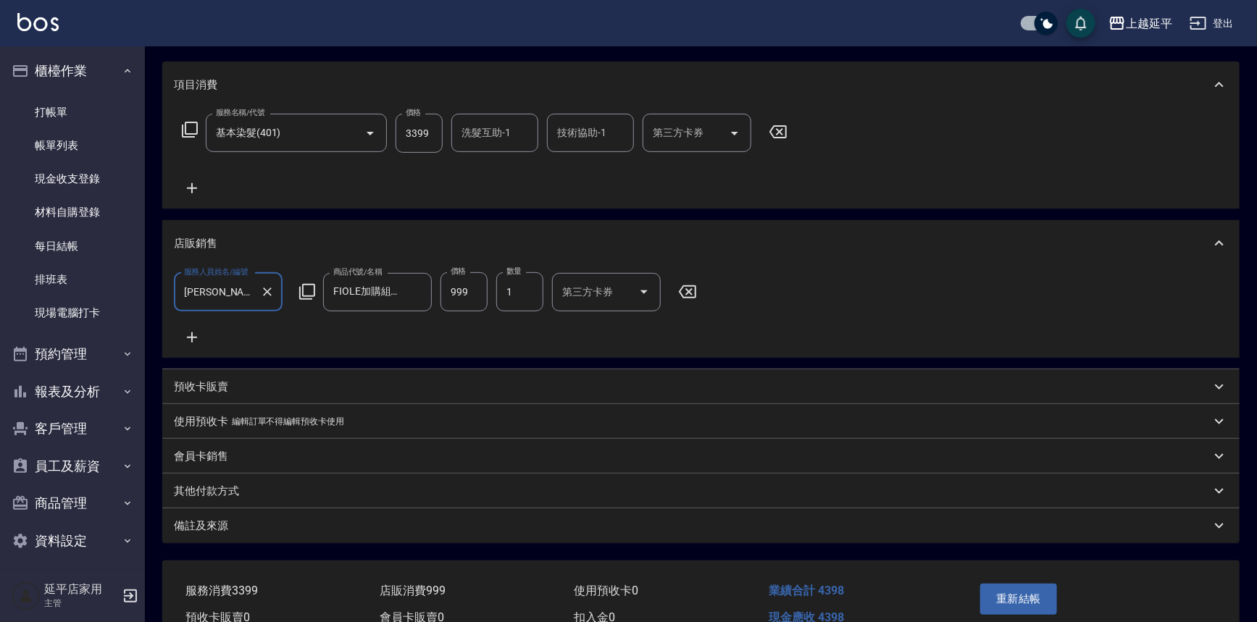
scroll to position [225, 0]
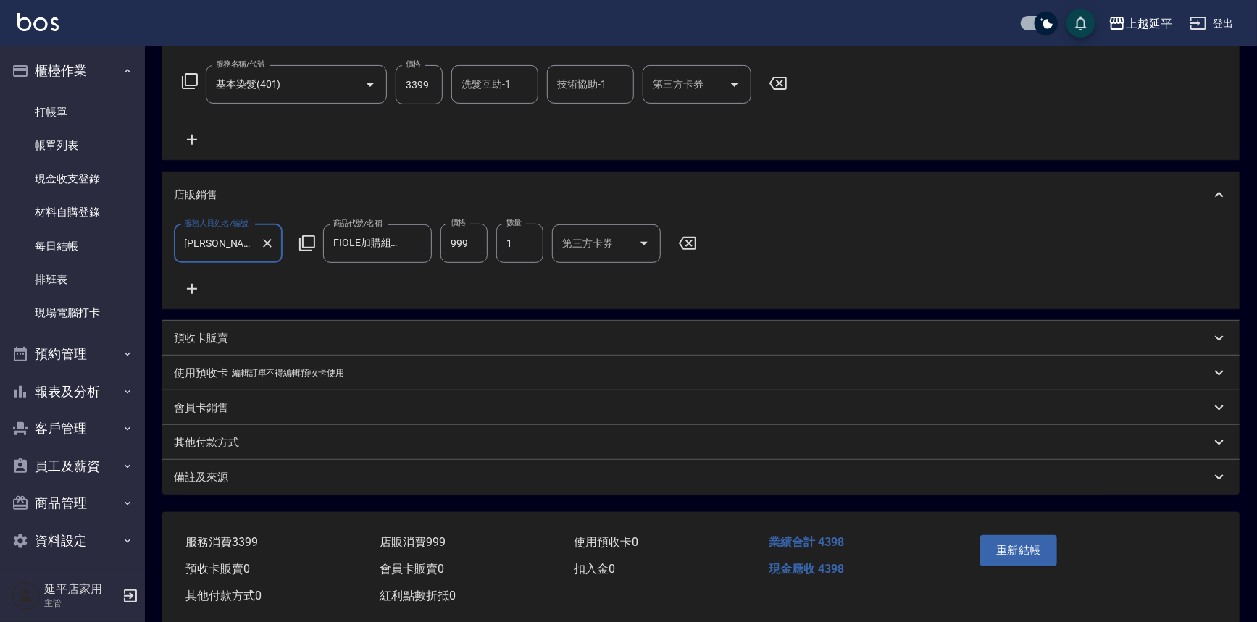
click at [212, 451] on p "其他付款方式" at bounding box center [206, 442] width 65 height 15
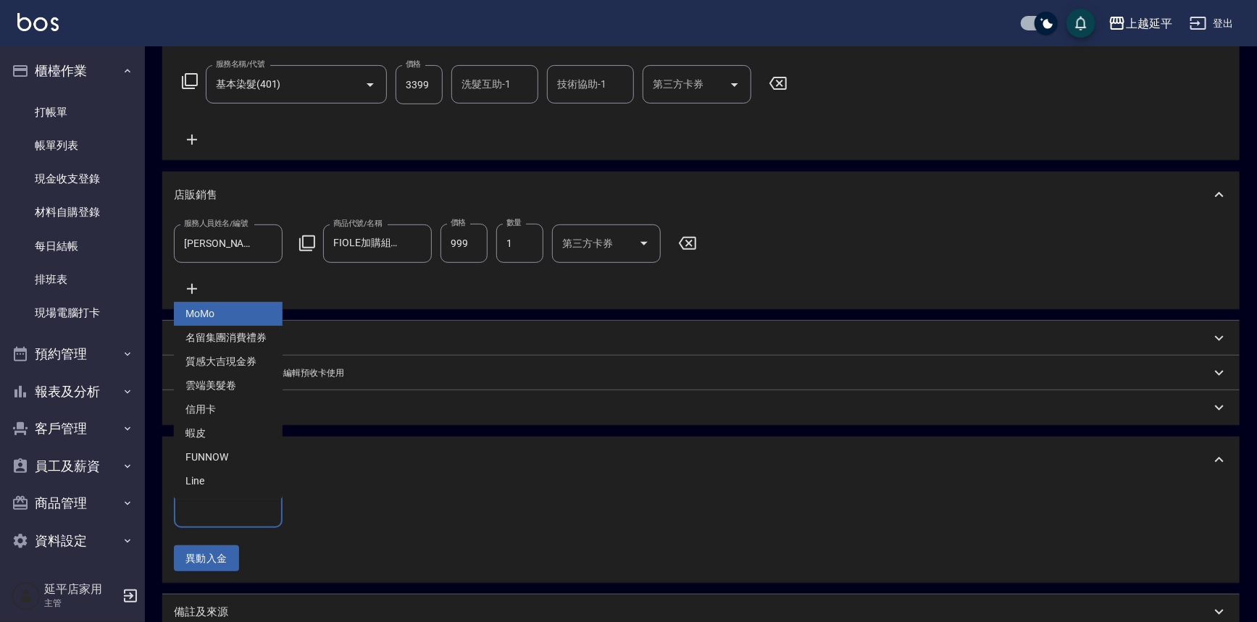
click at [204, 521] on input "其他付款方式" at bounding box center [228, 508] width 96 height 25
click at [223, 414] on span "信用卡" at bounding box center [228, 410] width 109 height 24
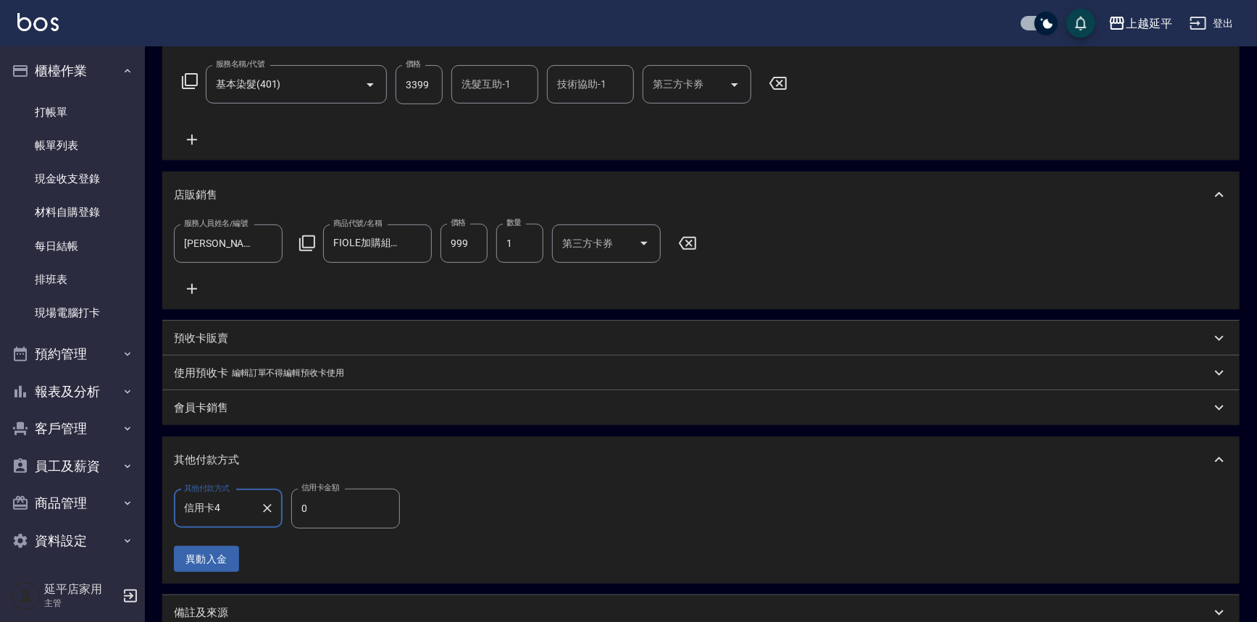
type input "信用卡"
click at [354, 520] on input "0" at bounding box center [345, 508] width 109 height 39
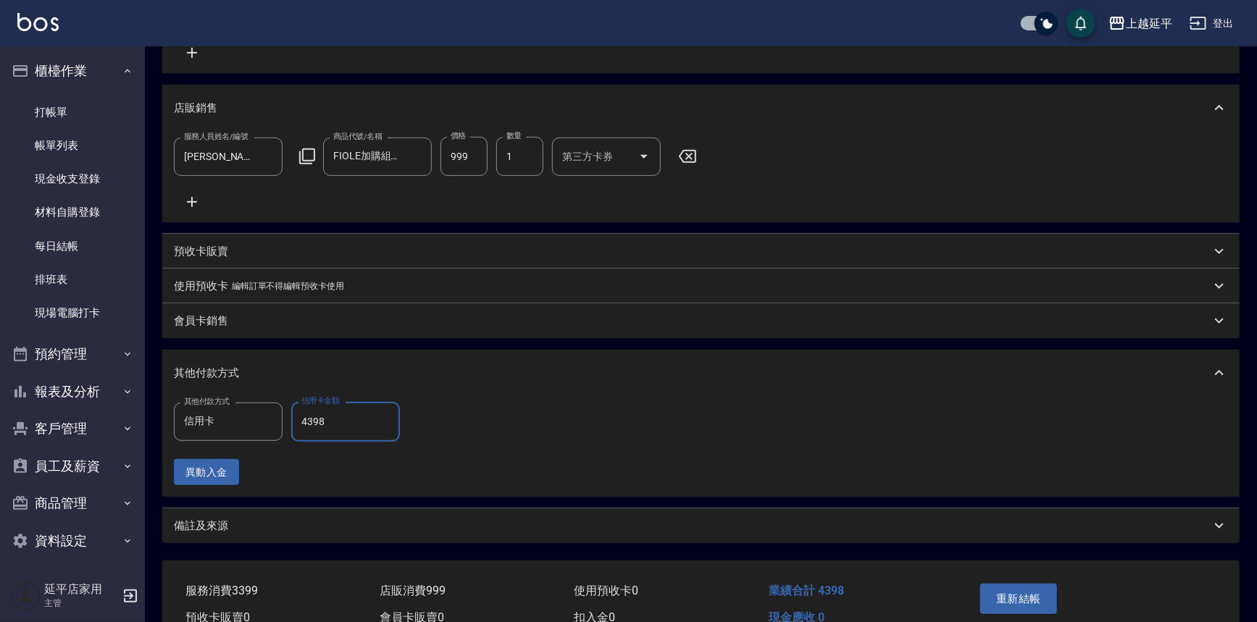
scroll to position [356, 0]
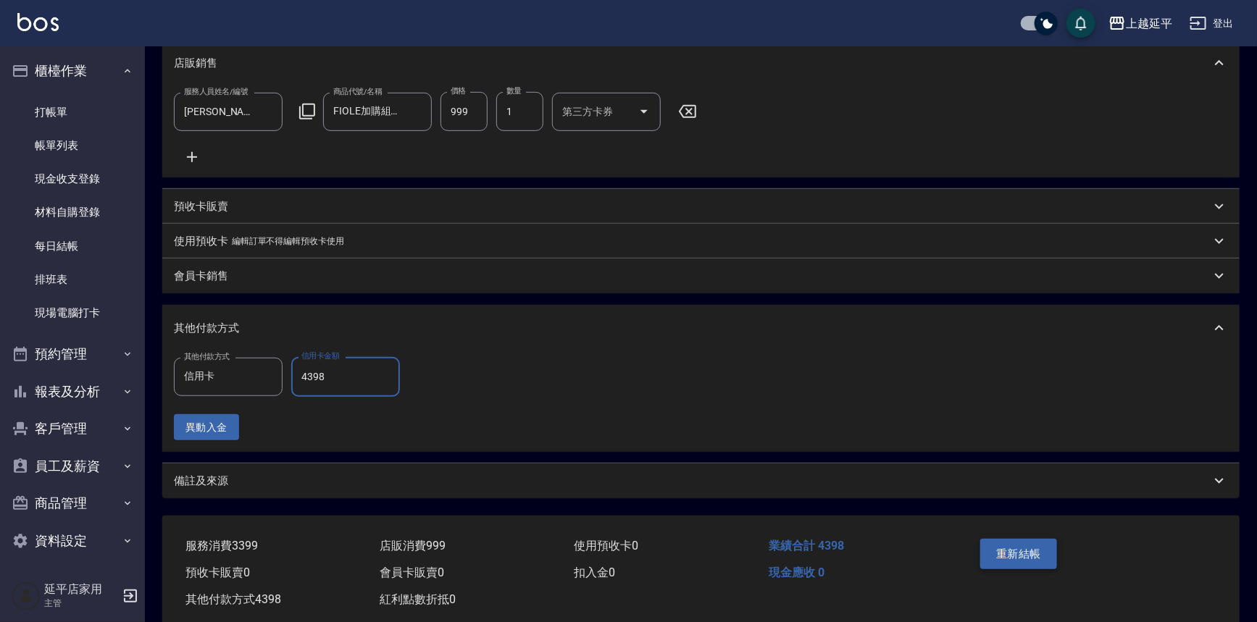
type input "4398"
click at [1028, 559] on button "重新結帳" at bounding box center [1018, 554] width 77 height 30
